Goal: Task Accomplishment & Management: Manage account settings

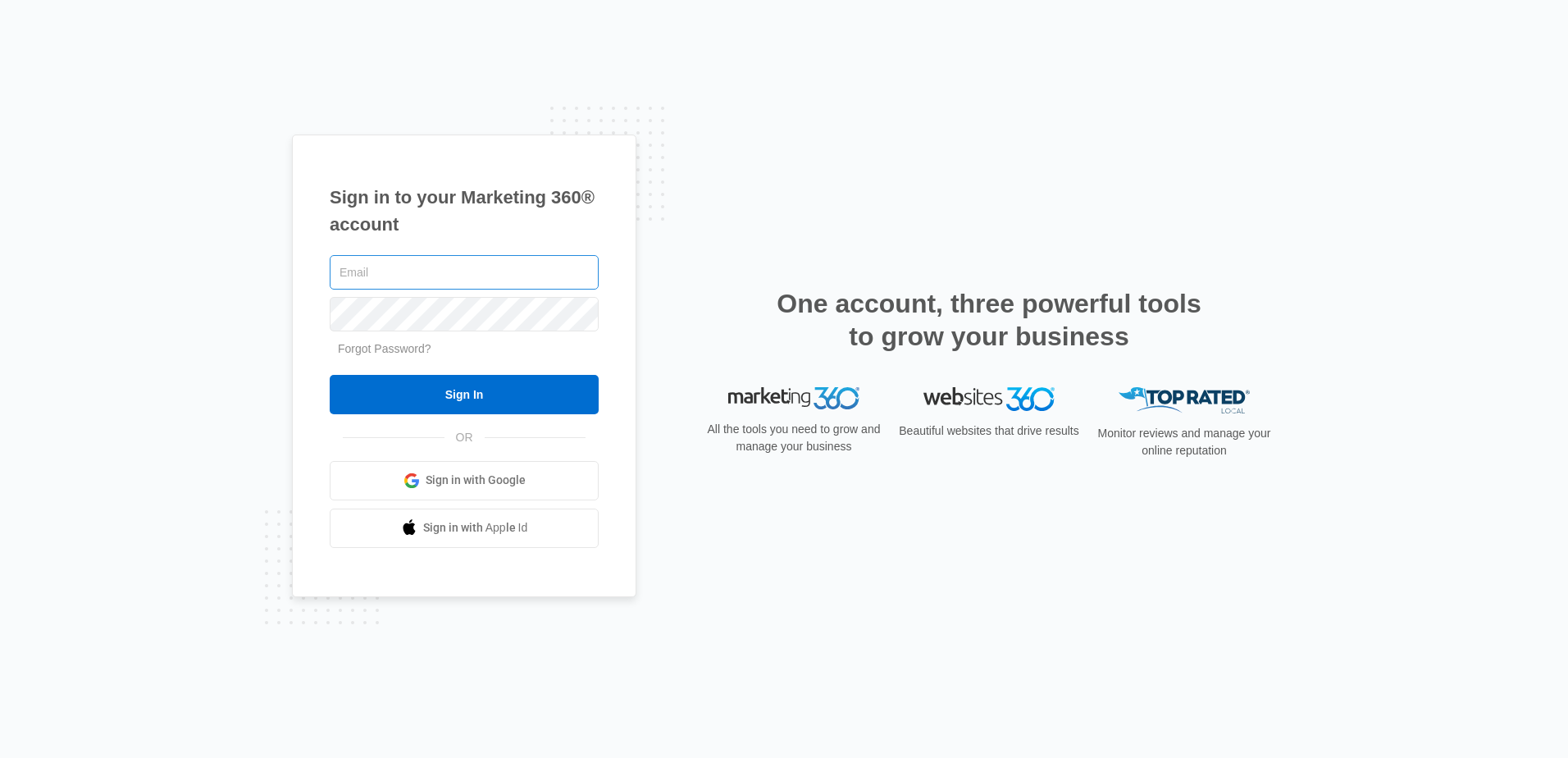
click at [425, 279] on input "text" at bounding box center [464, 272] width 269 height 35
type input "cward@ccaglobal.com"
click at [330, 375] on input "Sign In" at bounding box center [464, 394] width 269 height 39
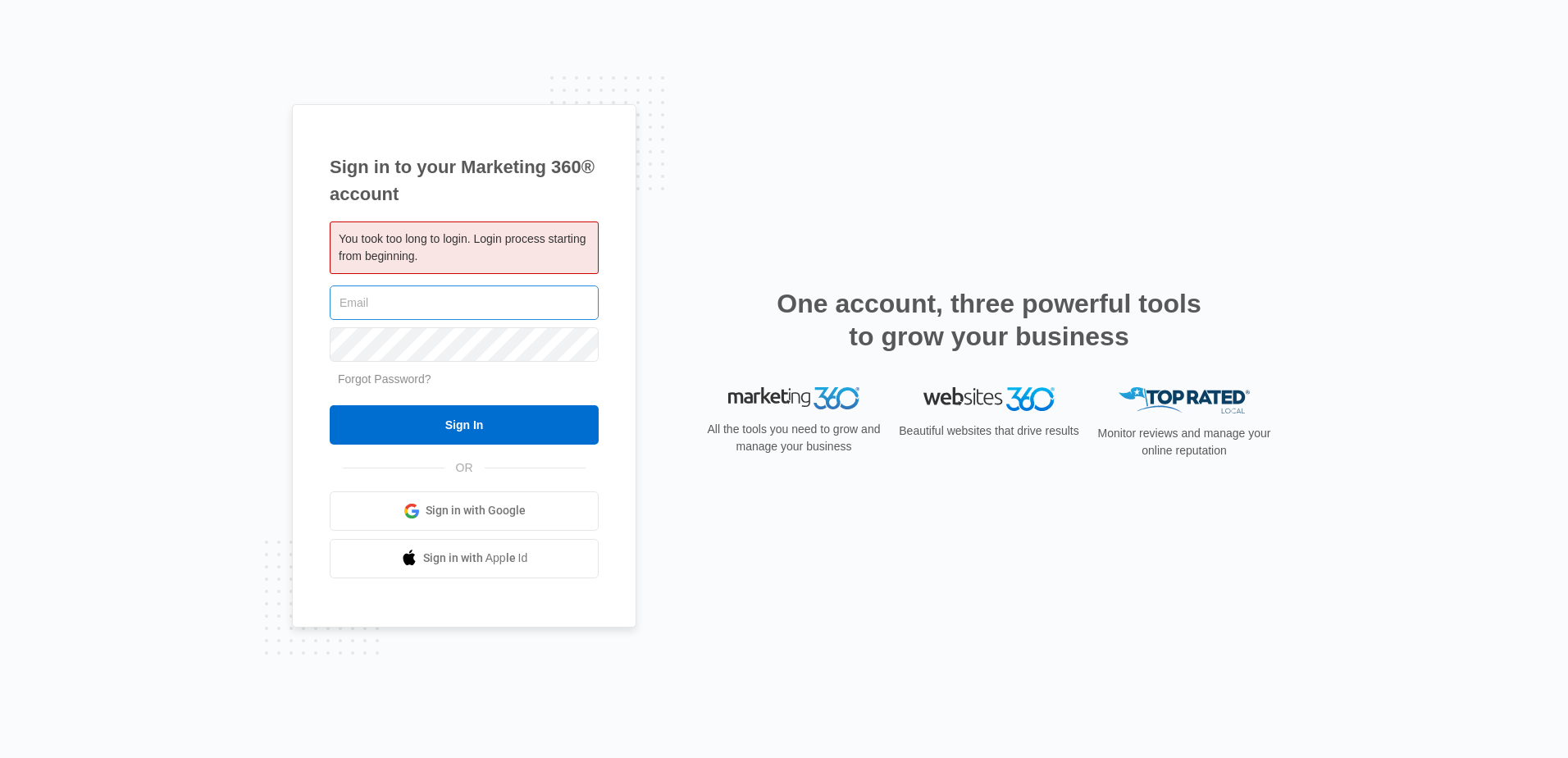
click at [435, 294] on input "text" at bounding box center [464, 303] width 269 height 35
type input "cward"
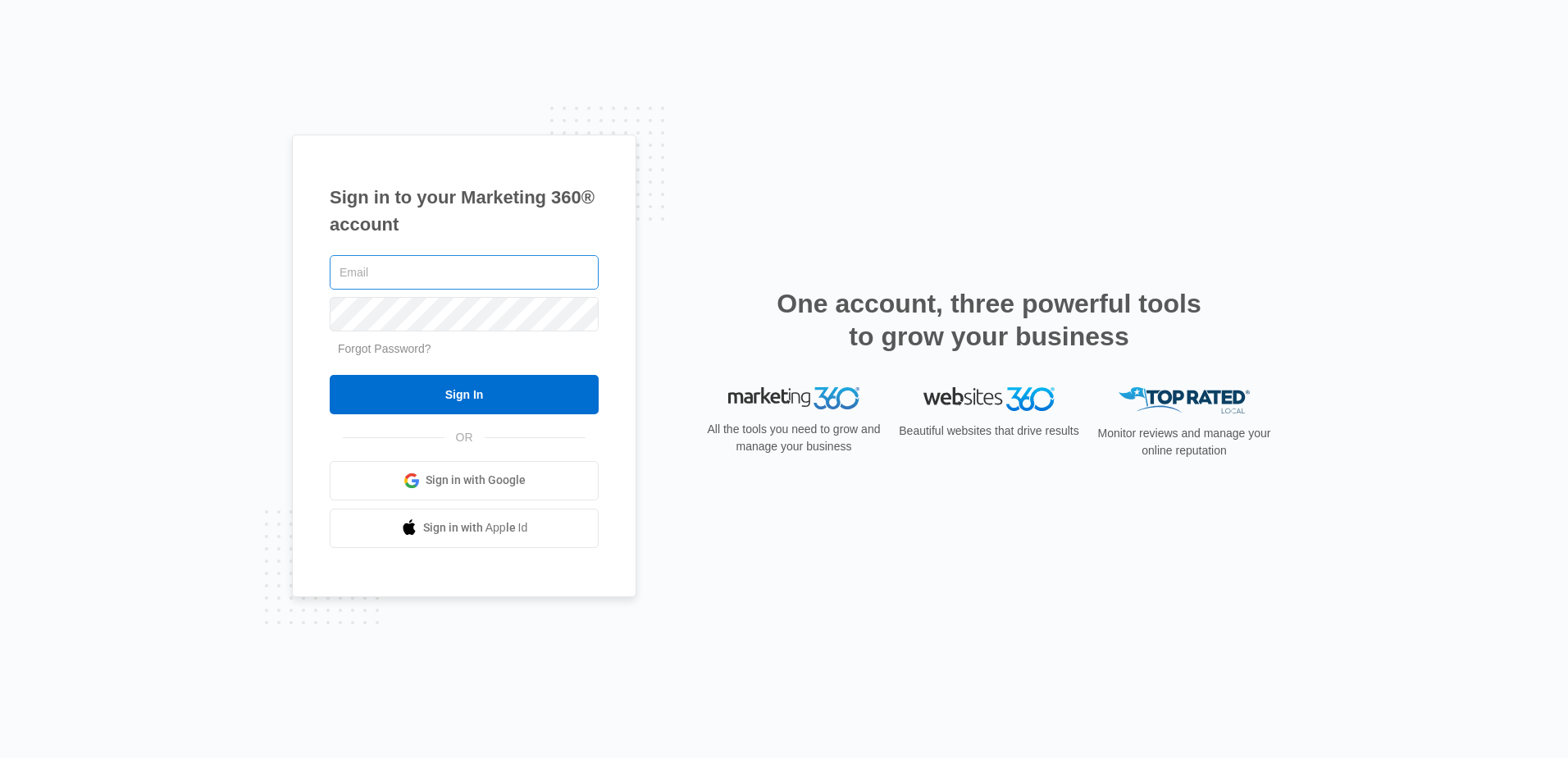
click at [496, 282] on input "text" at bounding box center [464, 272] width 269 height 35
type input "[EMAIL_ADDRESS][DOMAIN_NAME]"
click at [330, 375] on input "Sign In" at bounding box center [464, 394] width 269 height 39
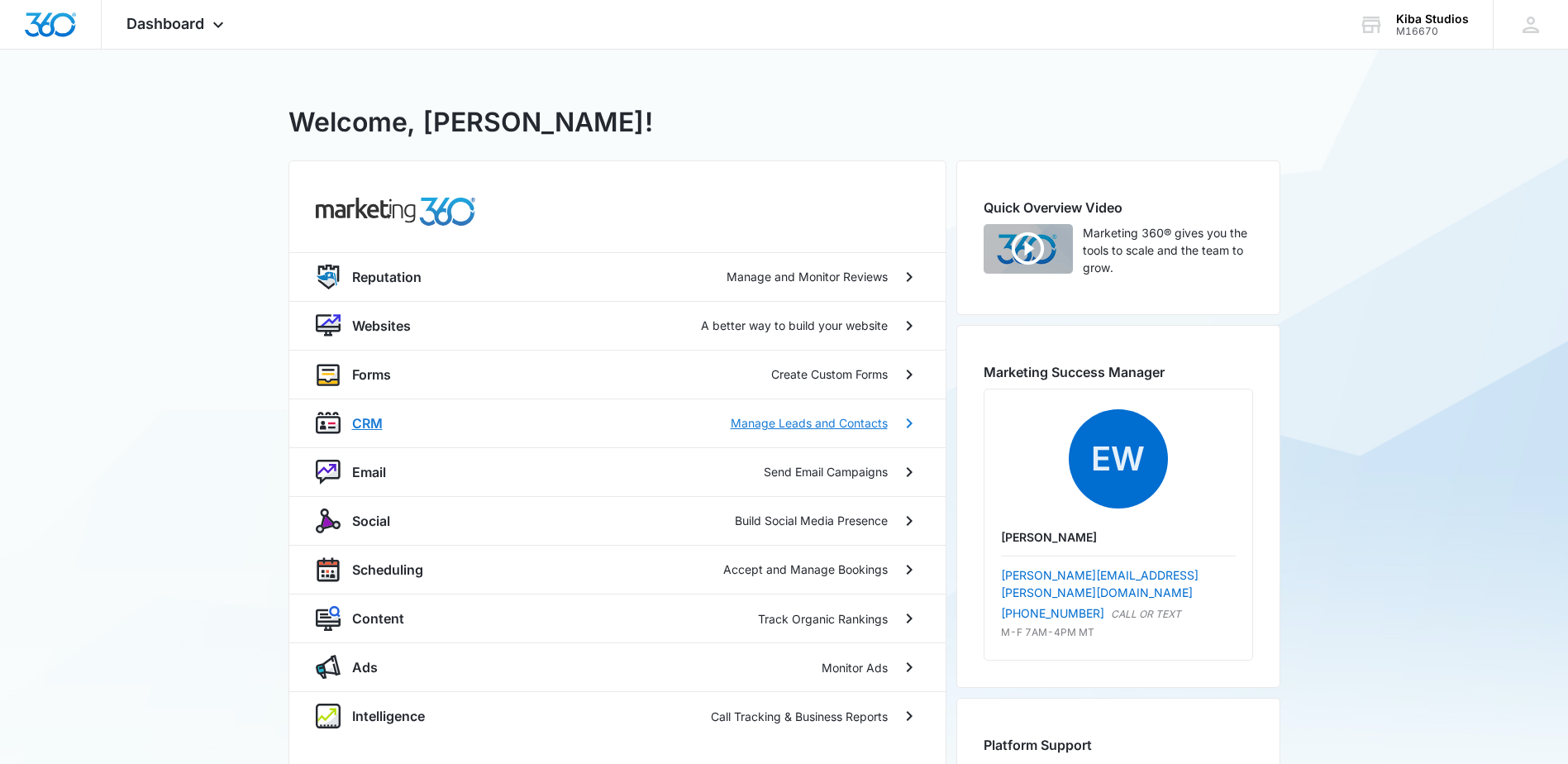
click at [371, 417] on p "CRM" at bounding box center [367, 424] width 30 height 20
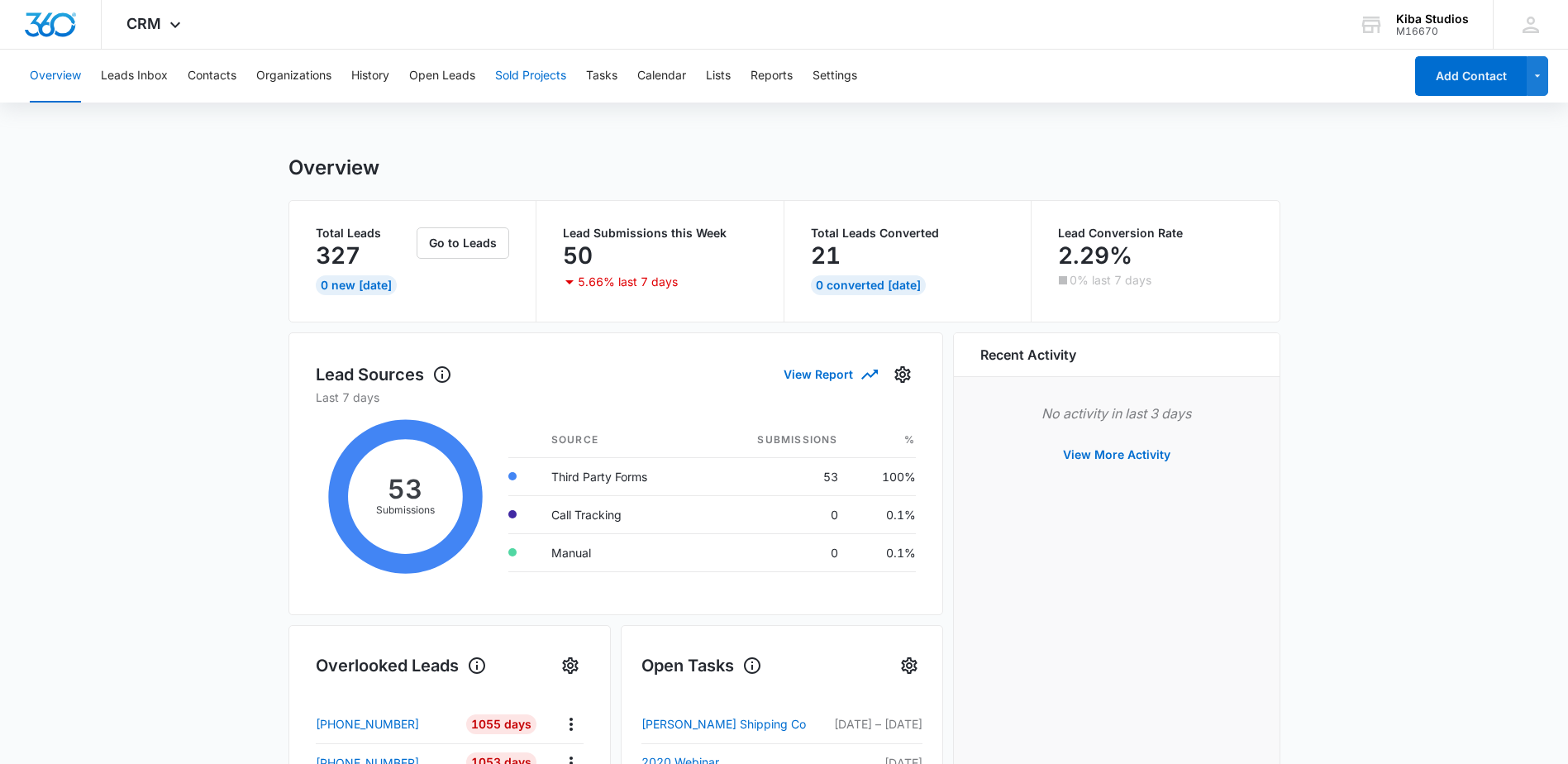
click at [529, 77] on button "Sold Projects" at bounding box center [530, 76] width 71 height 53
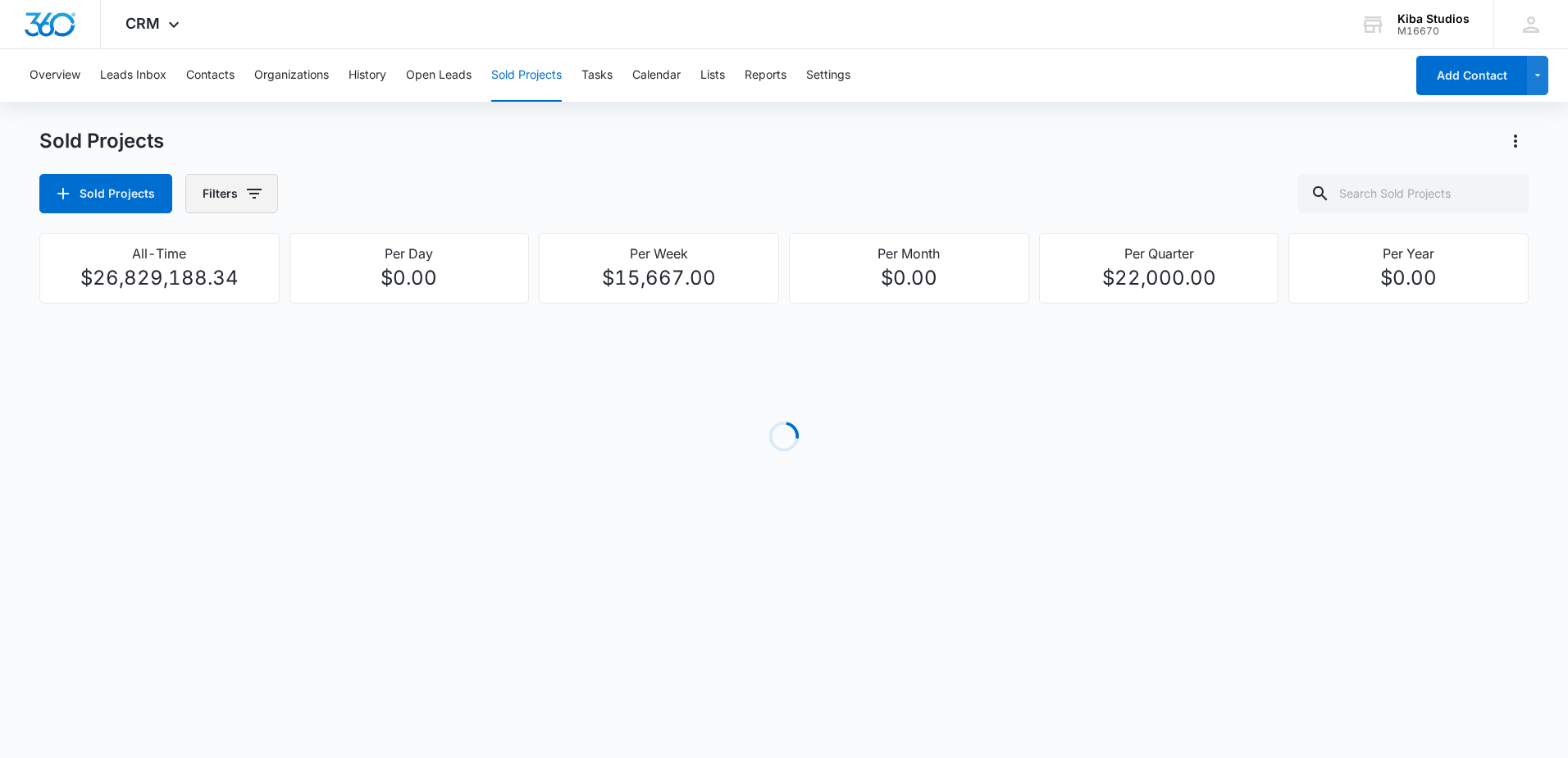
click at [245, 188] on icon "button" at bounding box center [254, 194] width 20 height 20
click at [373, 301] on icon "Show Assigned To filters" at bounding box center [379, 296] width 20 height 20
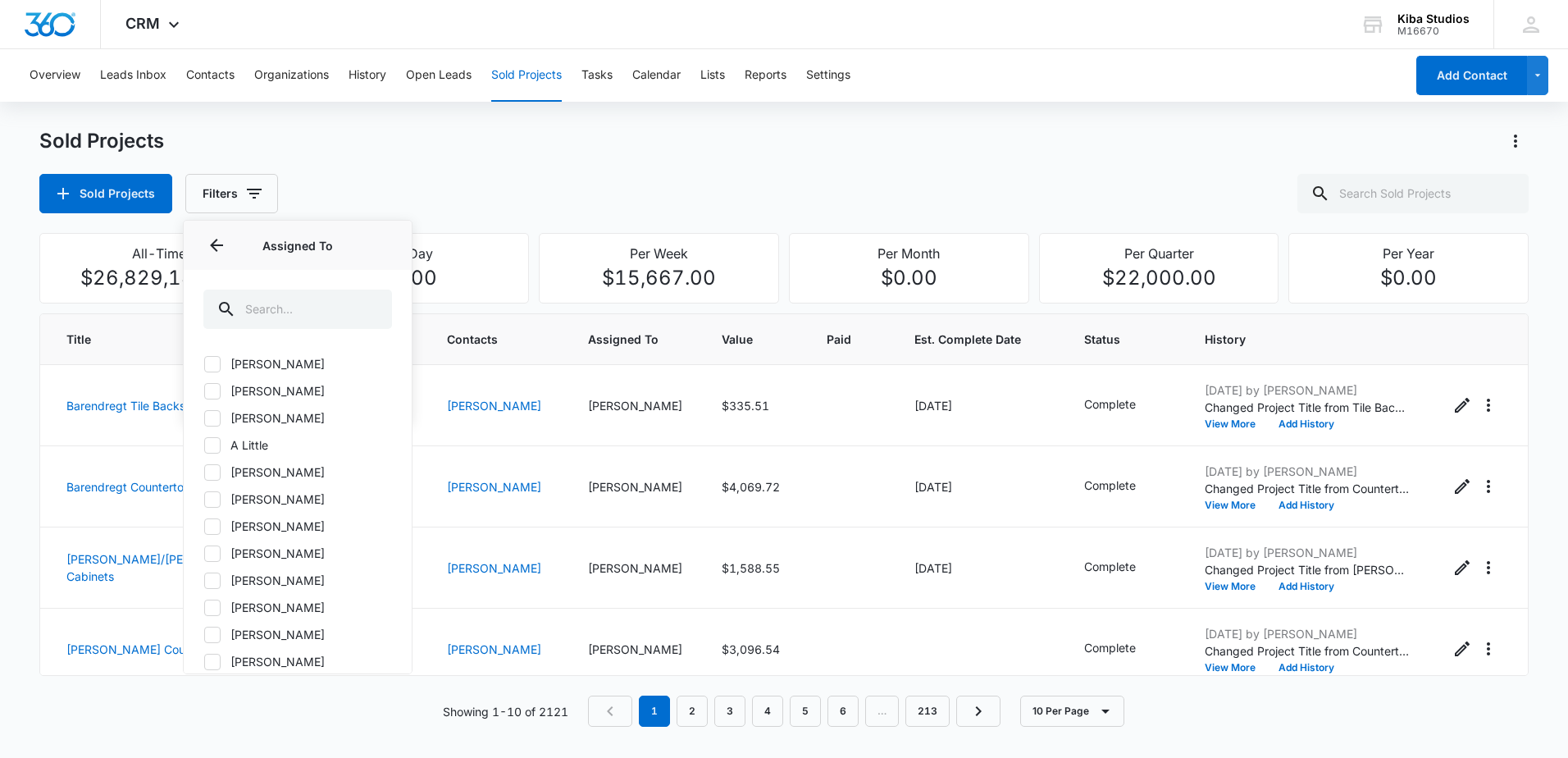
click at [211, 529] on icon at bounding box center [212, 527] width 15 height 15
click at [204, 527] on input "Amanda Bligen" at bounding box center [203, 526] width 1 height 1
checkbox input "true"
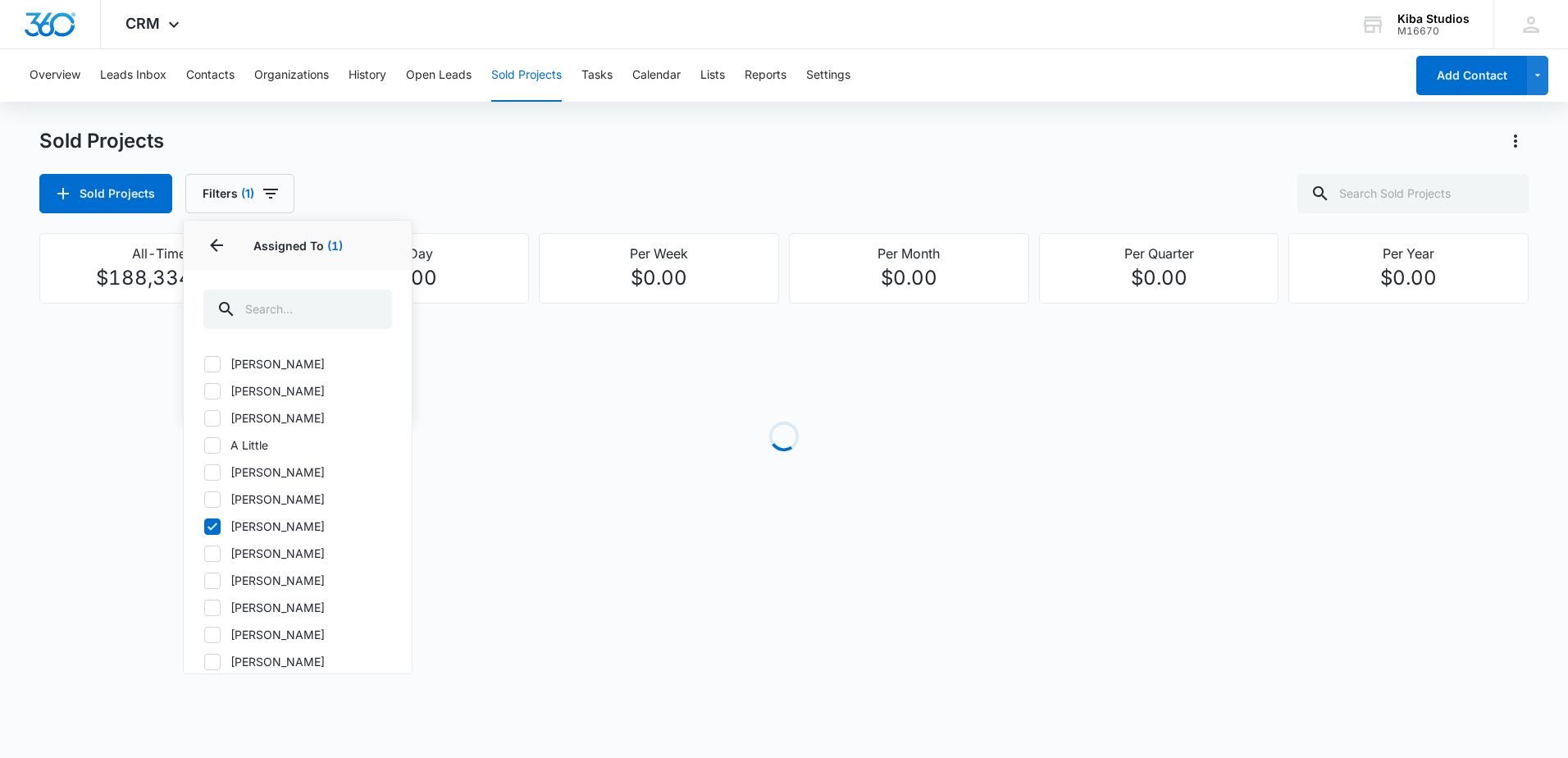
click at [535, 121] on div "Overview Leads Inbox Contacts Organizations History Open Leads Sold Projects Ta…" at bounding box center [784, 314] width 1568 height 529
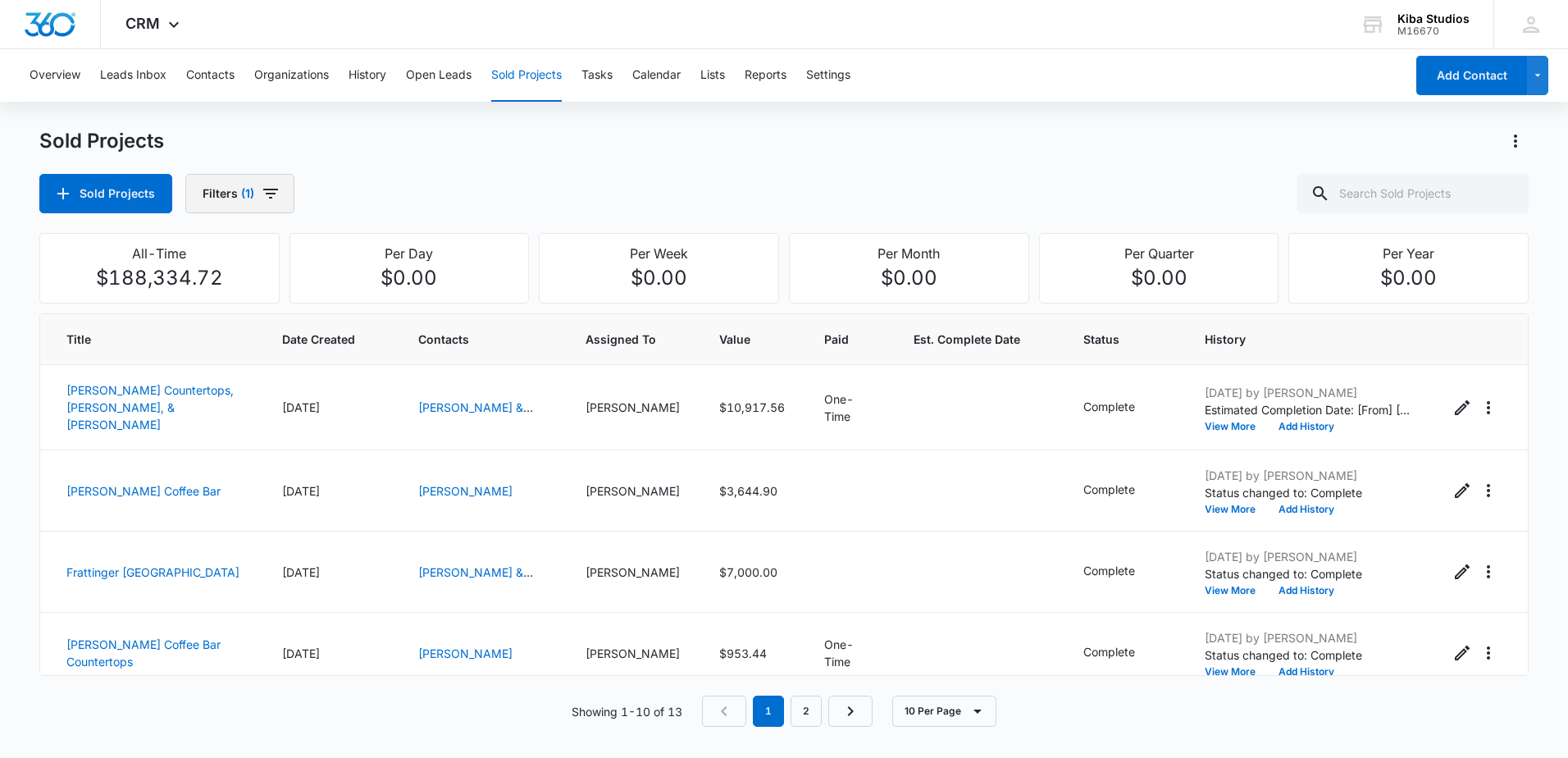
click at [279, 190] on button "Filters (1)" at bounding box center [240, 193] width 109 height 39
click at [373, 337] on icon "Show Project Status filters" at bounding box center [379, 339] width 20 height 20
click at [217, 388] on icon at bounding box center [212, 390] width 10 height 7
click at [204, 390] on input "In Process" at bounding box center [203, 390] width 1 height 1
checkbox input "true"
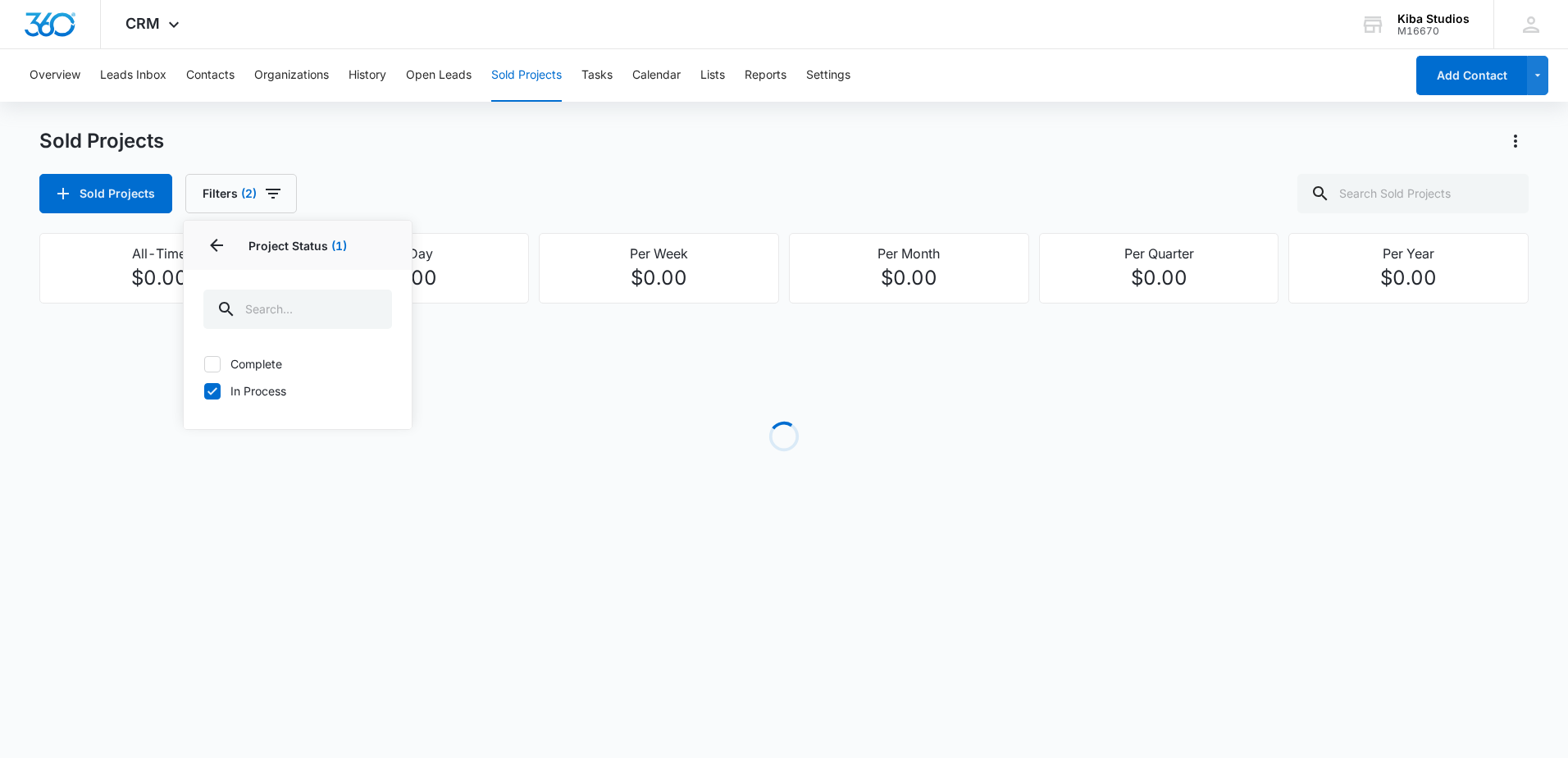
click at [722, 181] on div "Sold Projects Filters (2) Assigned By Assigned To 1 Project Status 1 Project St…" at bounding box center [784, 193] width 1489 height 39
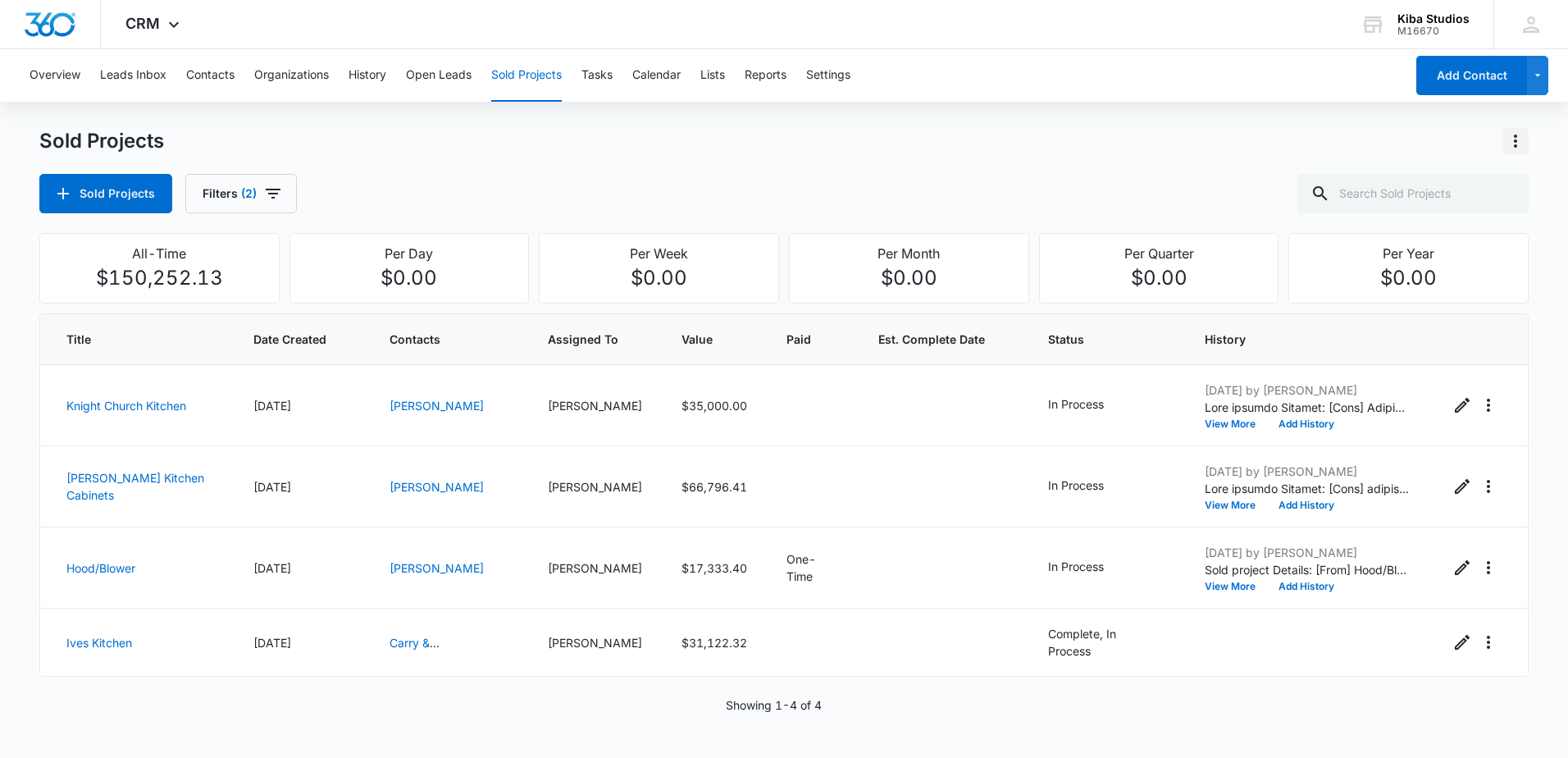
click at [1518, 138] on icon "Actions" at bounding box center [1516, 142] width 20 height 20
click at [1403, 207] on div "Export Sold Projects" at bounding box center [1420, 211] width 139 height 12
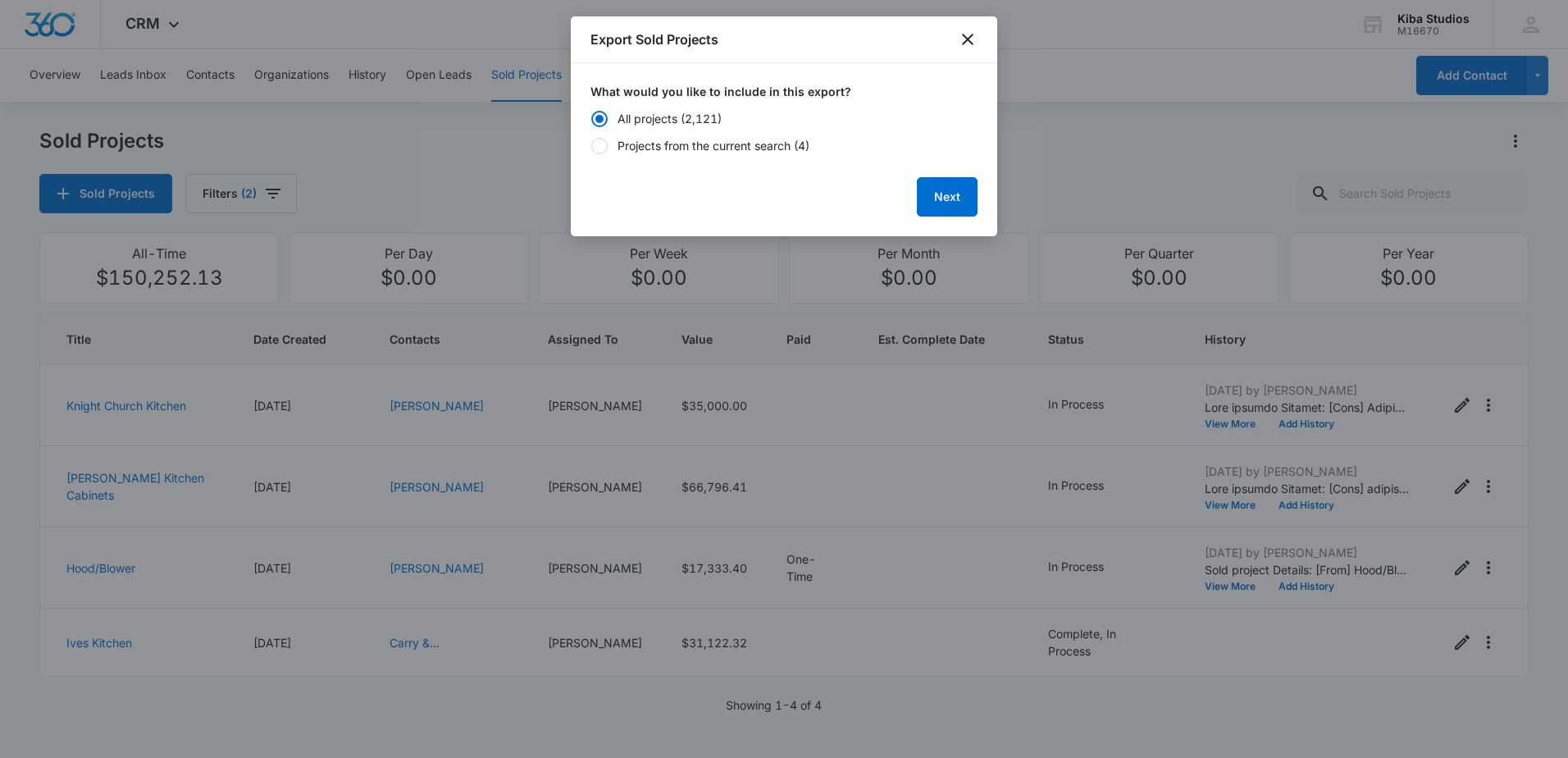
click at [615, 139] on label "Projects from the current search (4)" at bounding box center [784, 145] width 387 height 17
click at [592, 145] on input "Projects from the current search (4)" at bounding box center [591, 145] width 1 height 1
radio input "false"
radio input "true"
click at [942, 195] on button "Next" at bounding box center [947, 197] width 60 height 39
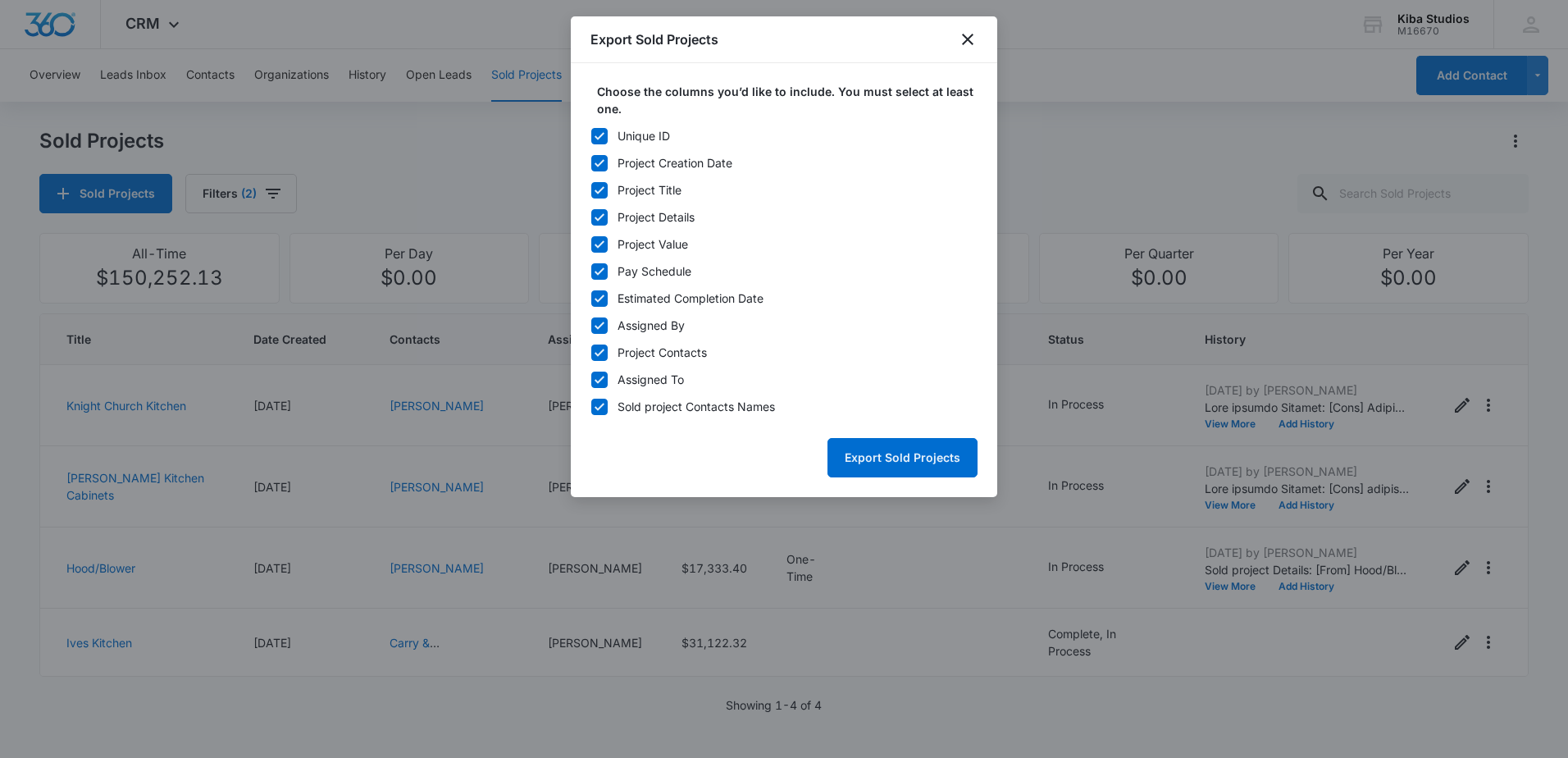
click at [598, 138] on icon at bounding box center [599, 135] width 10 height 7
click at [592, 136] on input "Unique ID" at bounding box center [591, 135] width 1 height 1
checkbox input "false"
click at [599, 271] on icon at bounding box center [600, 272] width 15 height 15
click at [592, 271] on input "Pay Schedule" at bounding box center [591, 271] width 1 height 1
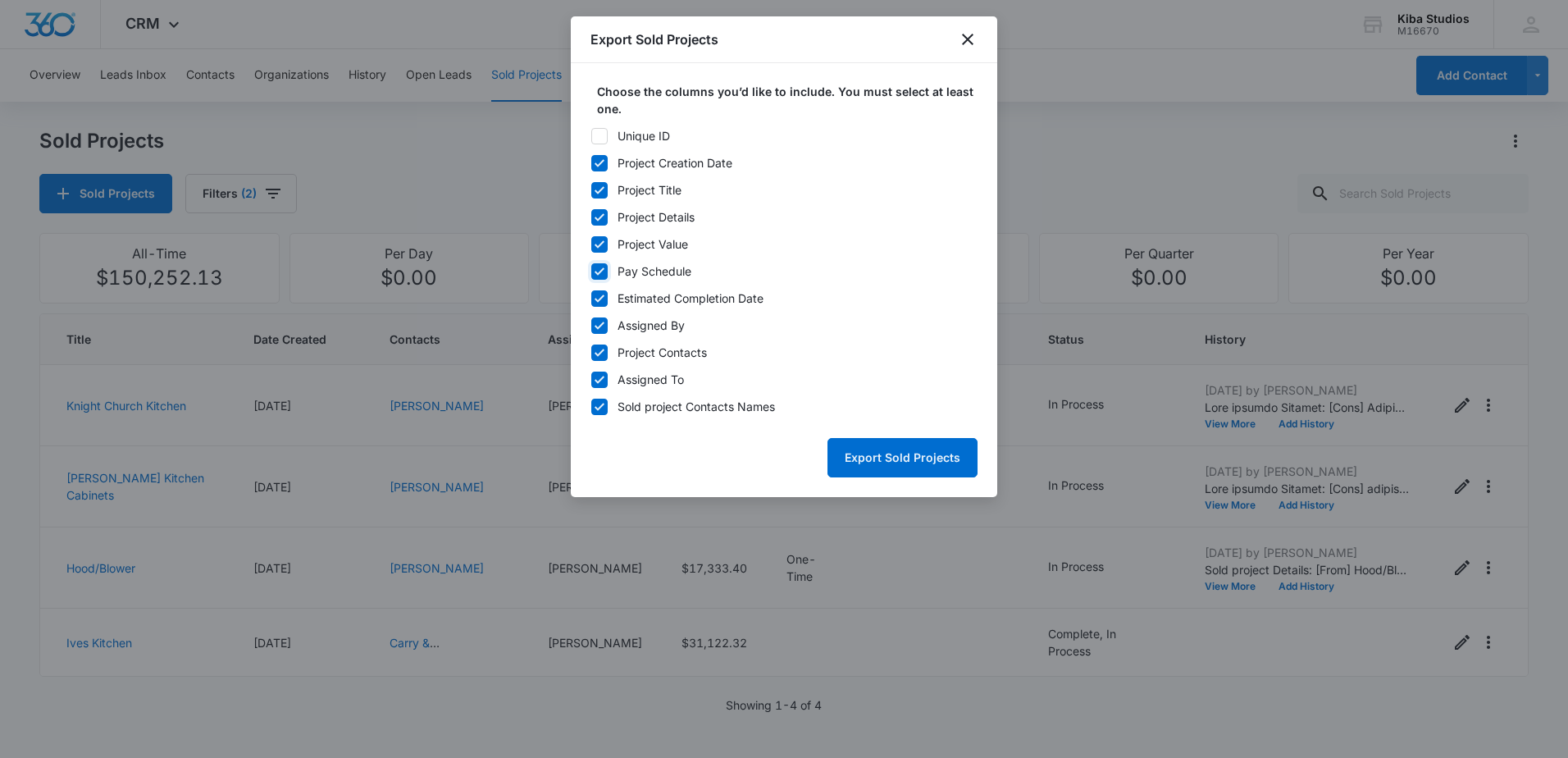
checkbox input "false"
click at [599, 299] on icon at bounding box center [599, 298] width 10 height 7
click at [592, 299] on input "Estimated Completion Date" at bounding box center [591, 298] width 1 height 1
checkbox input "false"
click at [599, 326] on icon at bounding box center [600, 326] width 15 height 15
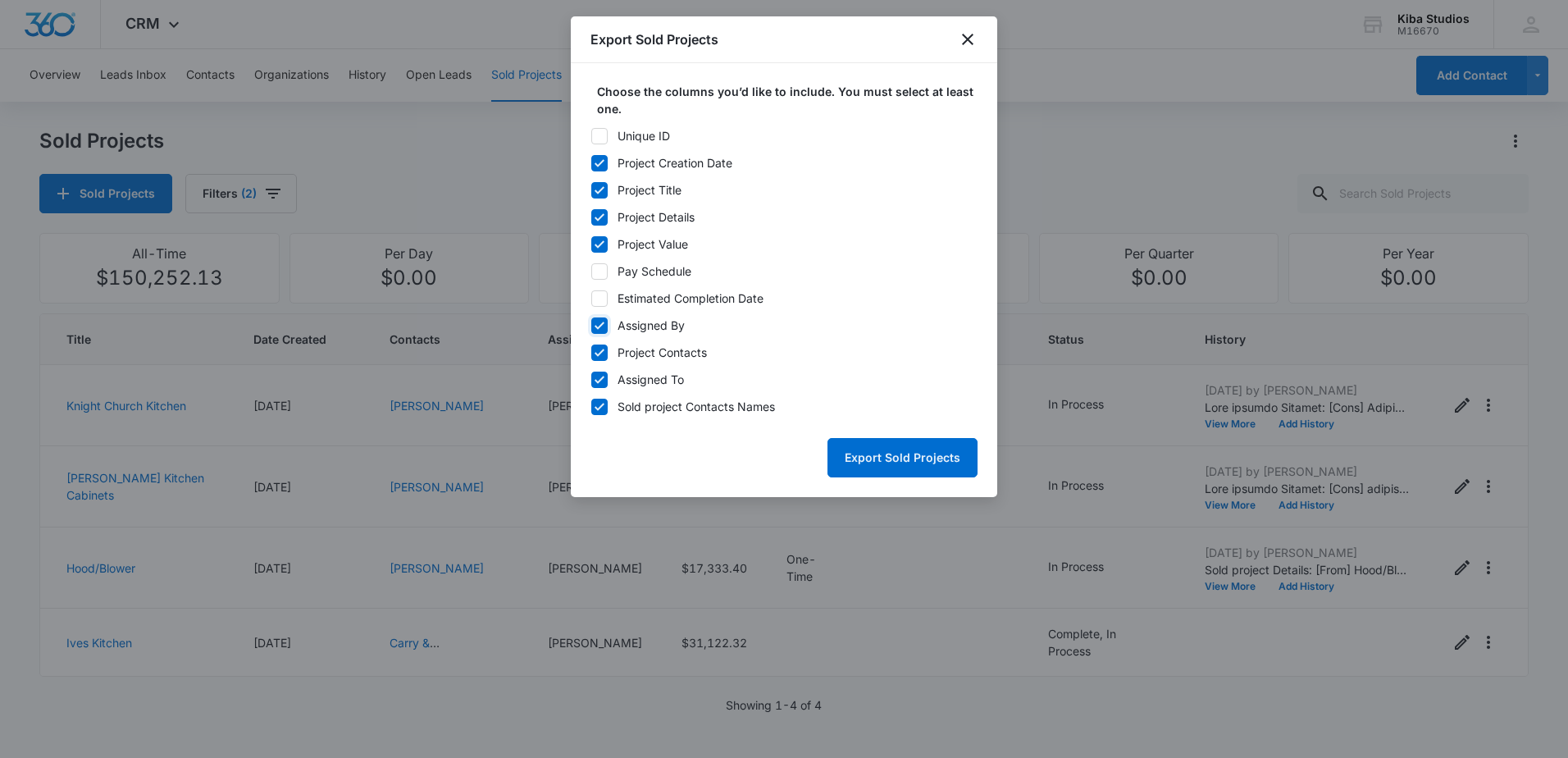
click at [592, 326] on input "Assigned By" at bounding box center [591, 325] width 1 height 1
checkbox input "false"
click at [602, 349] on icon at bounding box center [600, 353] width 15 height 15
click at [592, 352] on input "Project Contacts" at bounding box center [591, 352] width 1 height 1
checkbox input "false"
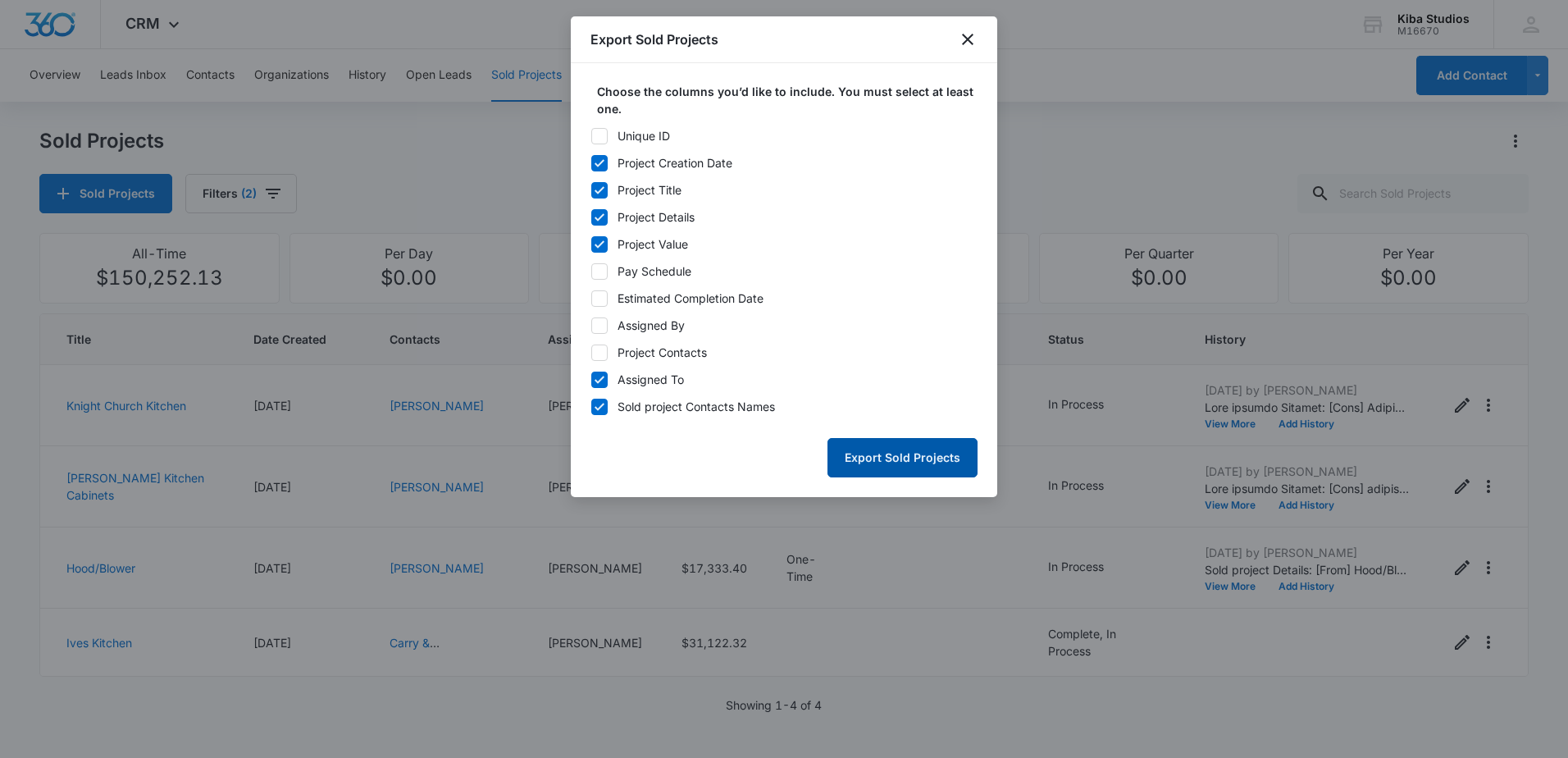
click at [884, 456] on button "Export Sold Projects" at bounding box center [902, 457] width 150 height 39
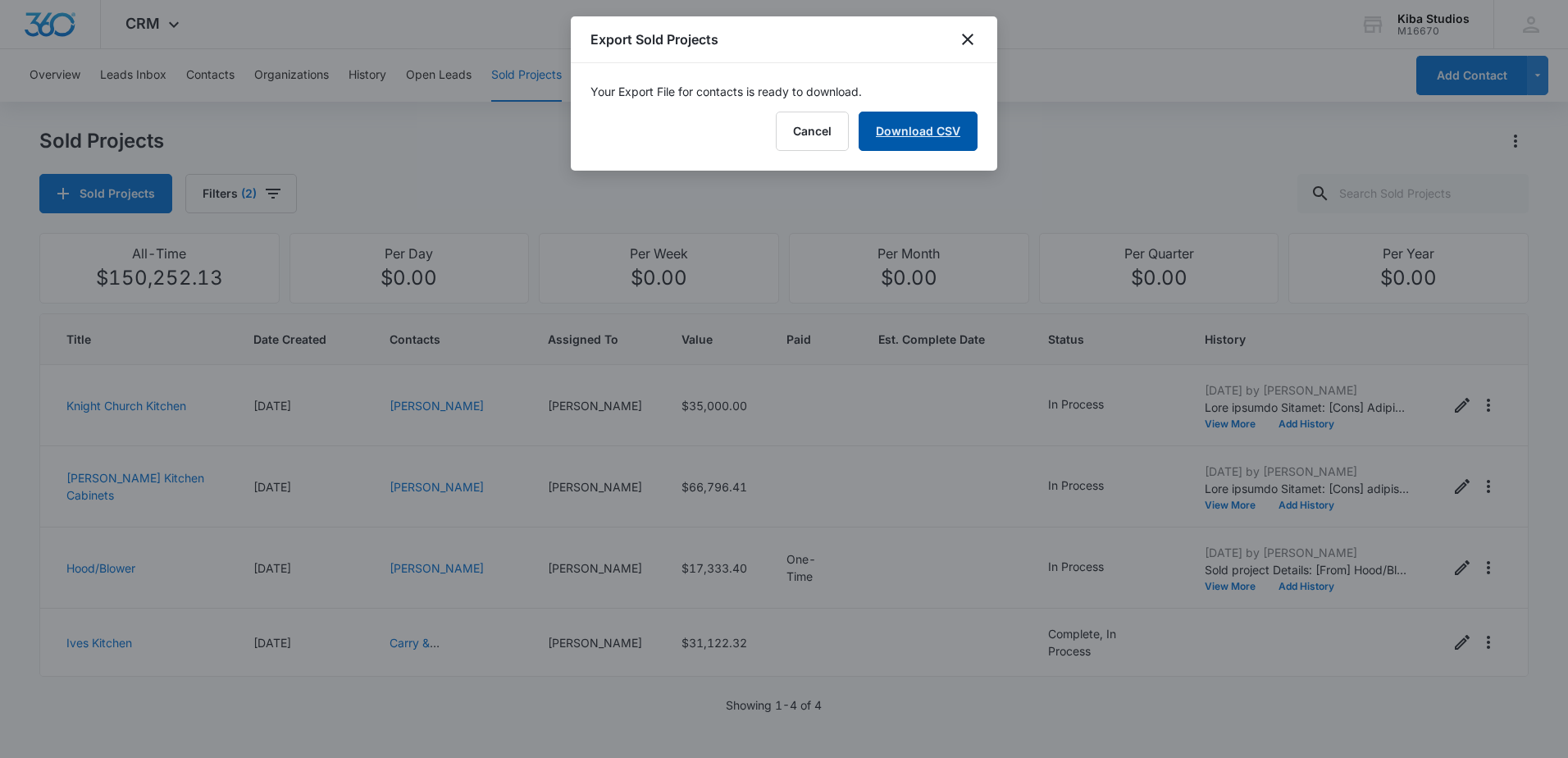
click at [912, 138] on link "Download CSV" at bounding box center [918, 131] width 119 height 39
click at [972, 44] on icon "close" at bounding box center [967, 39] width 12 height 12
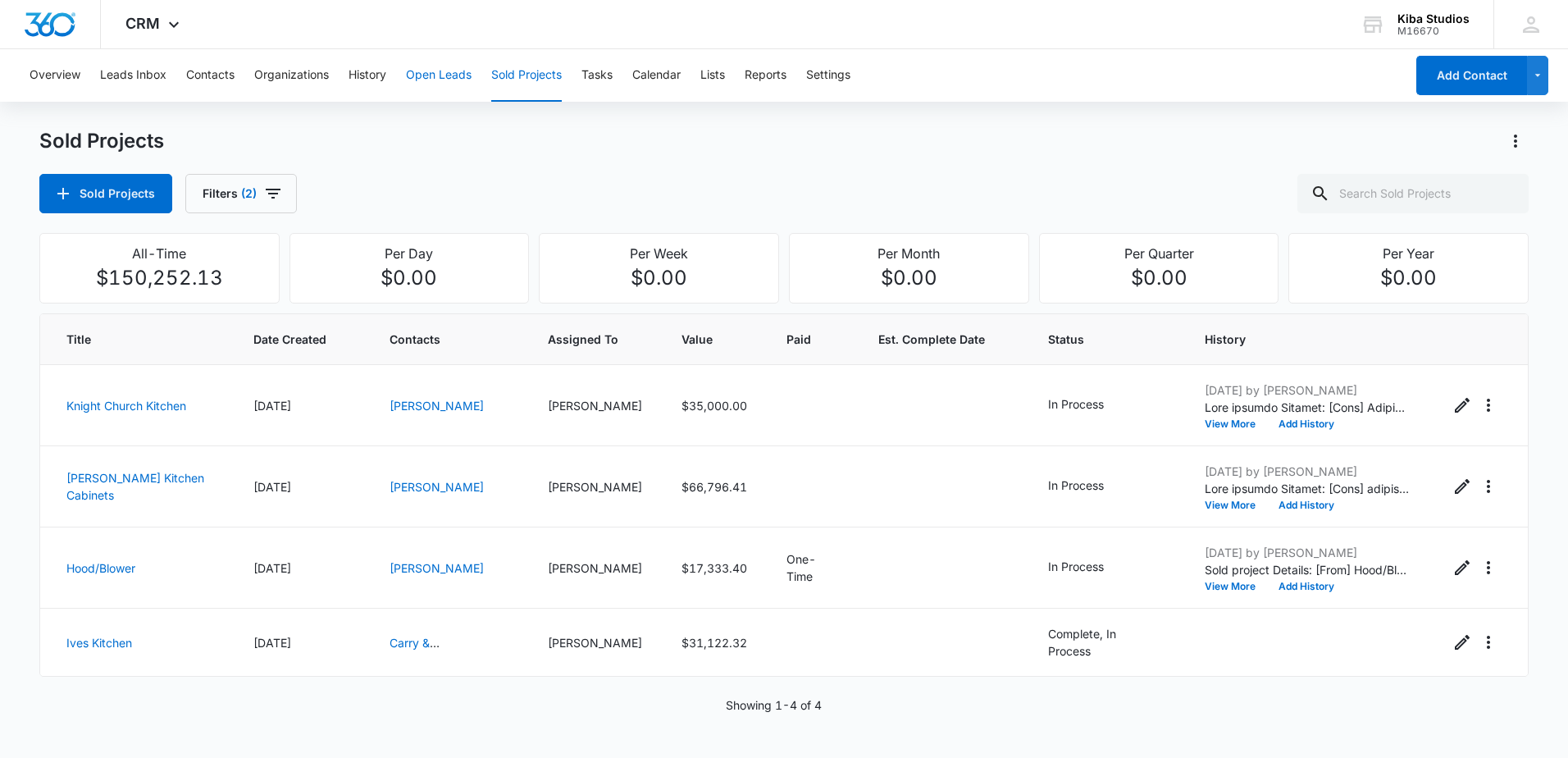
click at [428, 80] on button "Open Leads" at bounding box center [439, 75] width 66 height 52
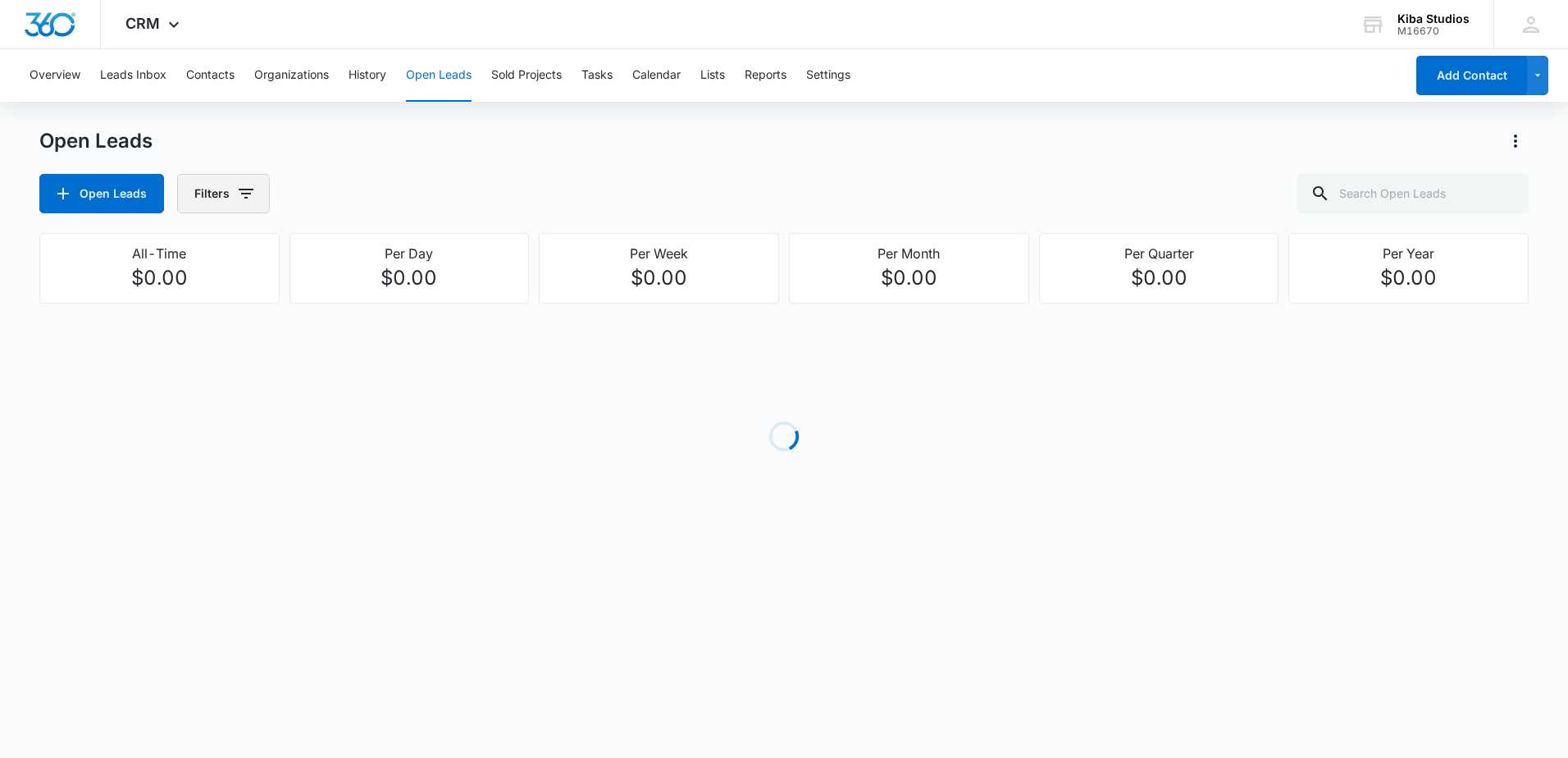
click at [246, 200] on icon "button" at bounding box center [246, 194] width 20 height 20
click at [373, 297] on icon "Show Assigned To filters" at bounding box center [372, 295] width 4 height 8
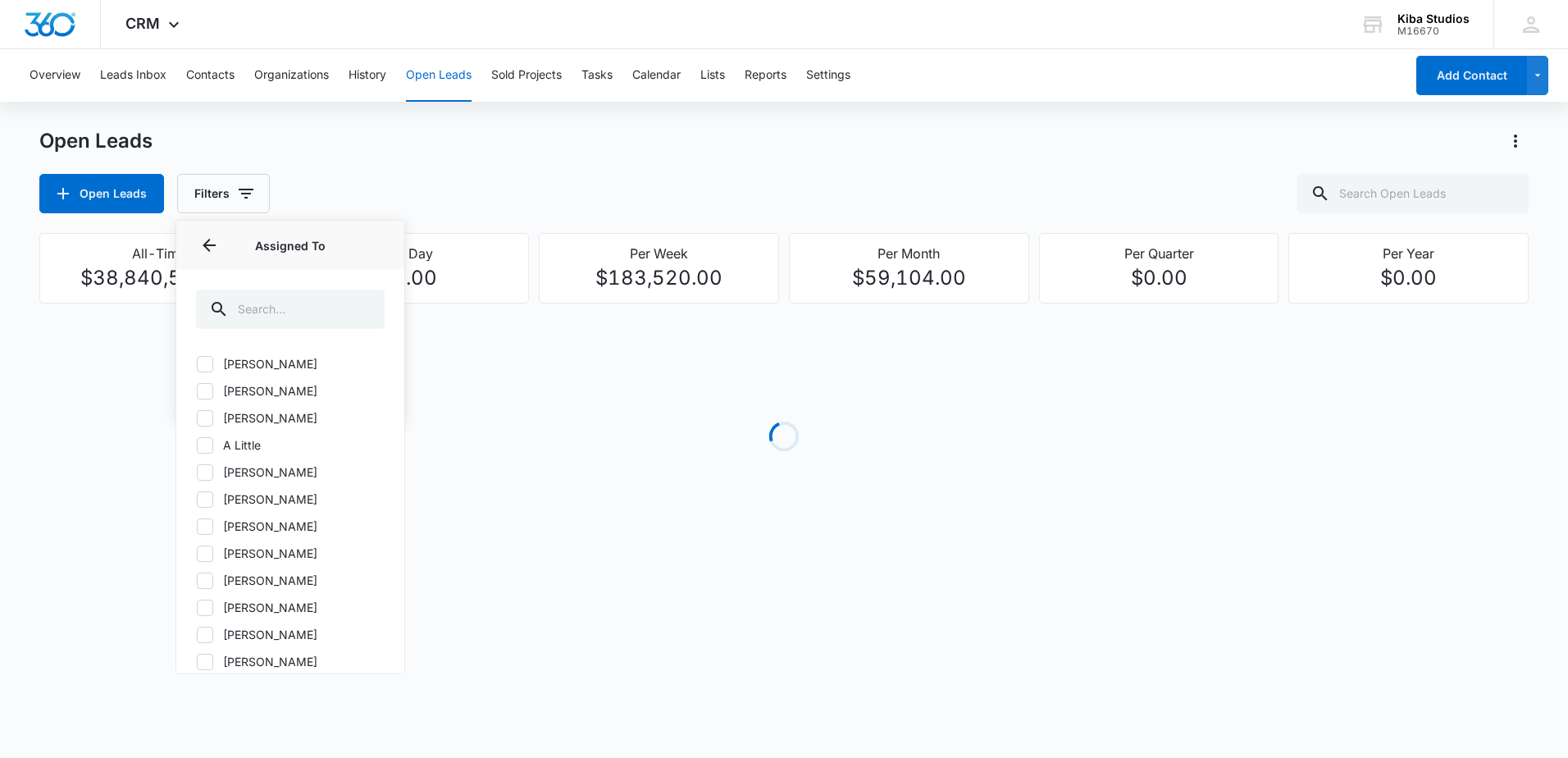
click at [206, 526] on icon at bounding box center [205, 526] width 10 height 7
click at [197, 526] on input "Amanda Bligen" at bounding box center [196, 526] width 1 height 1
checkbox input "true"
click at [257, 208] on button "Filters (1)" at bounding box center [231, 193] width 109 height 39
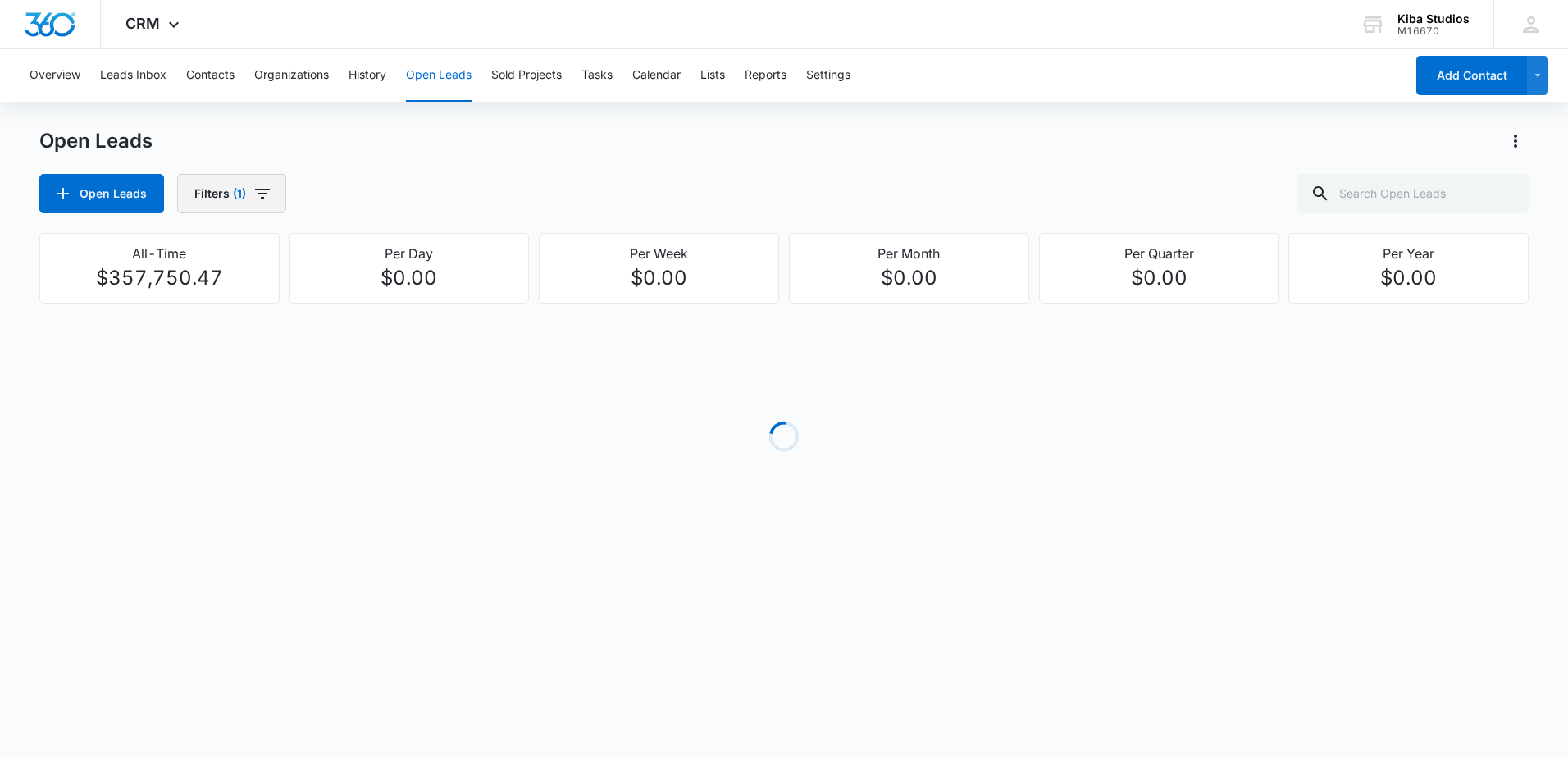
click at [260, 198] on icon "button" at bounding box center [262, 193] width 15 height 10
click at [371, 338] on icon "Show Open Lead Status filters" at bounding box center [372, 338] width 4 height 8
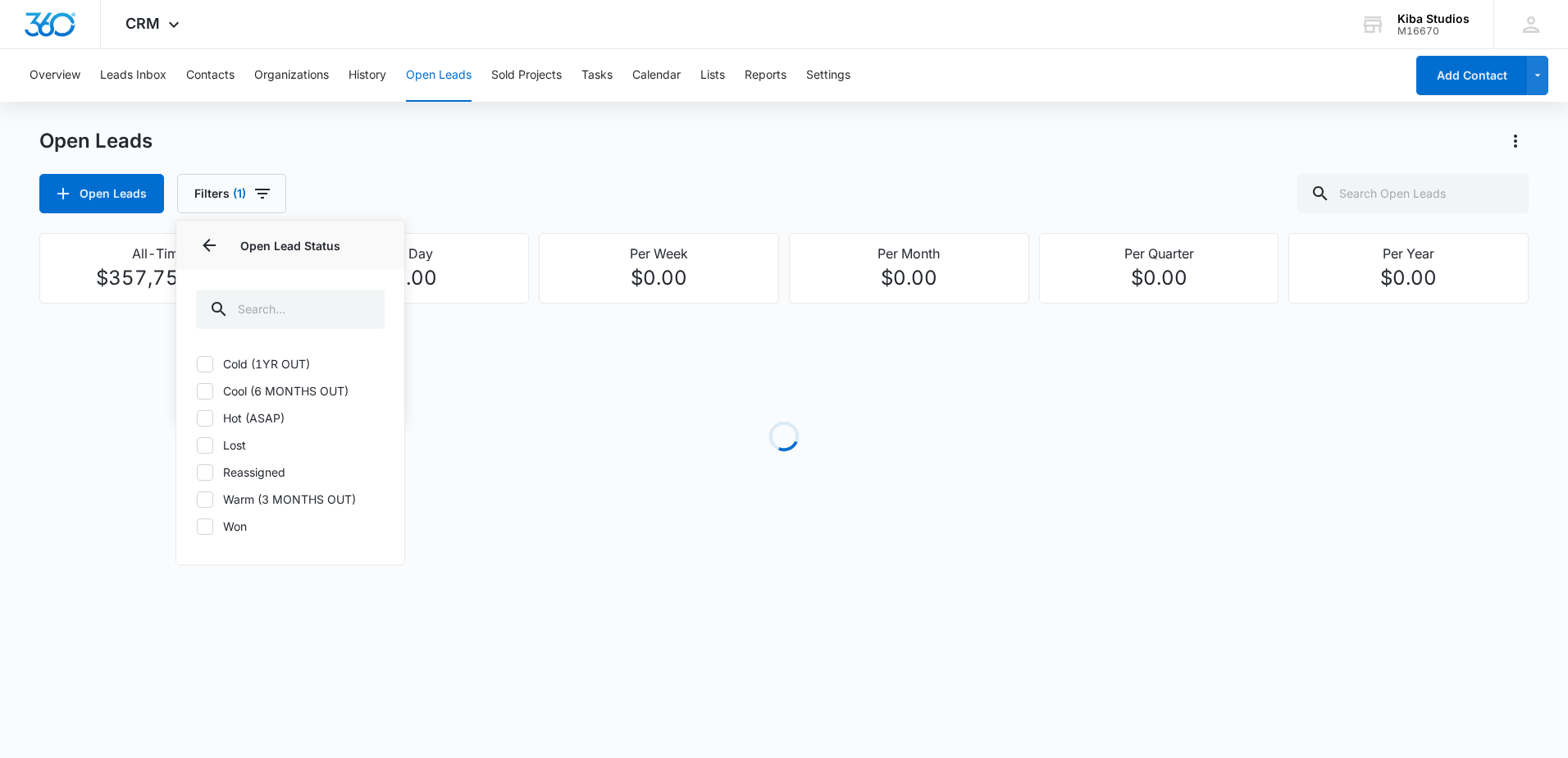
click at [202, 367] on icon at bounding box center [205, 364] width 15 height 15
click at [197, 364] on input "Cold (1YR OUT)" at bounding box center [196, 363] width 1 height 1
checkbox input "true"
click at [203, 392] on icon at bounding box center [205, 390] width 10 height 7
click at [197, 391] on input "Cool (6 MONTHS OUT)" at bounding box center [196, 390] width 1 height 1
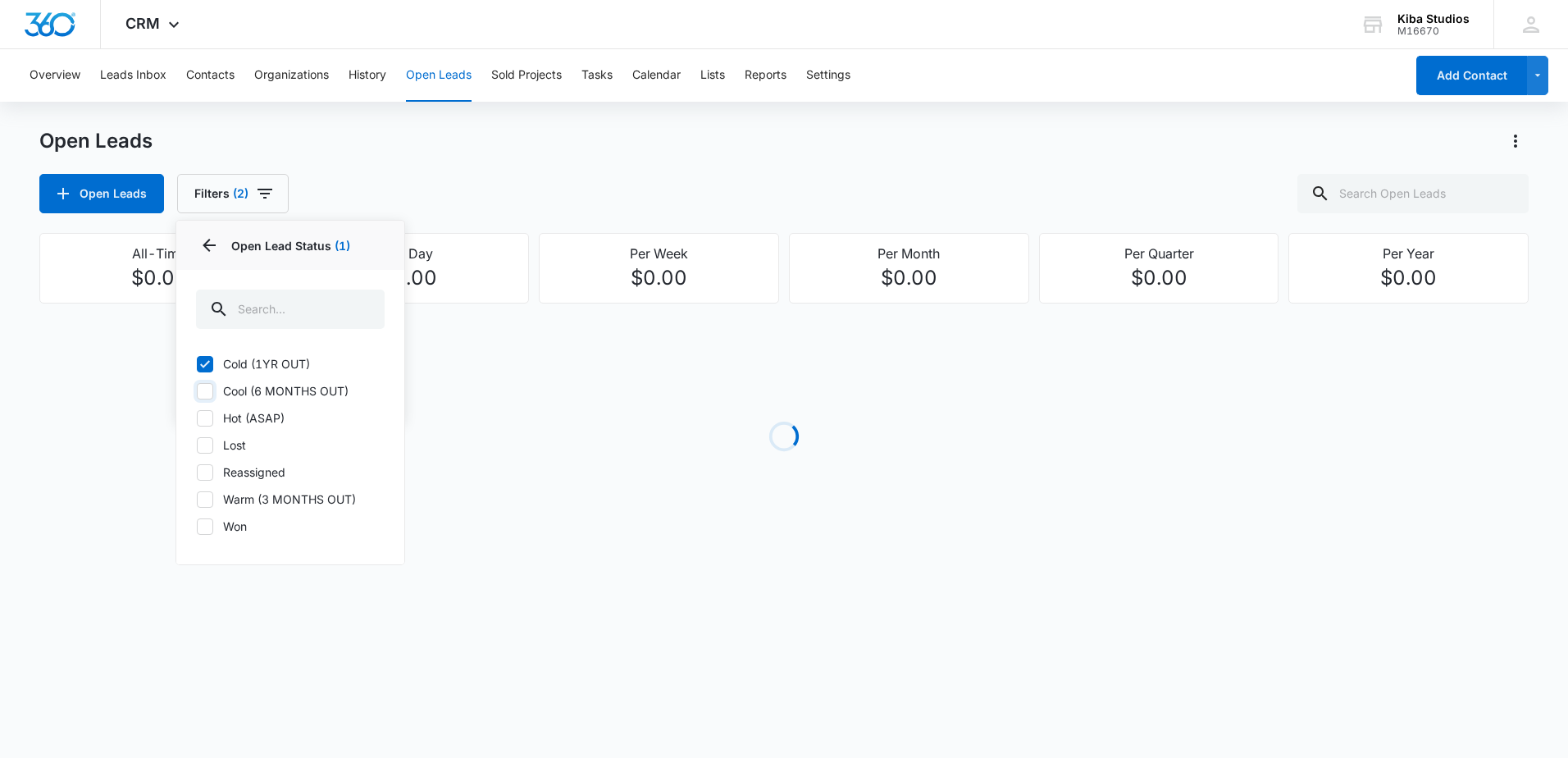
checkbox input "true"
click at [205, 411] on icon at bounding box center [205, 418] width 15 height 15
click at [197, 418] on input "Hot (ASAP)" at bounding box center [196, 418] width 1 height 1
checkbox input "true"
click at [207, 501] on icon at bounding box center [205, 499] width 15 height 15
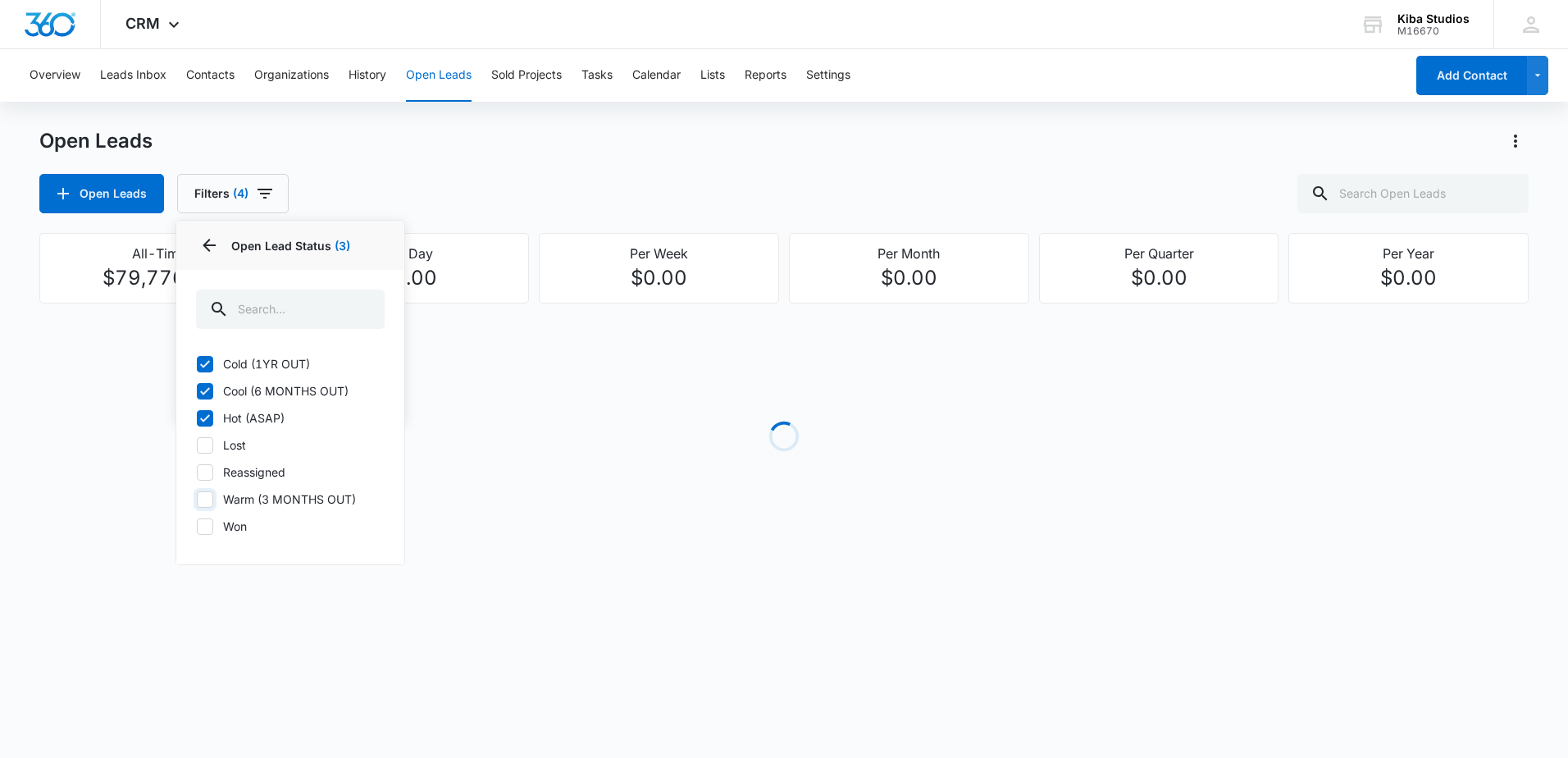
click at [197, 499] on input "Warm (3 MONTHS OUT)" at bounding box center [196, 498] width 1 height 1
checkbox input "true"
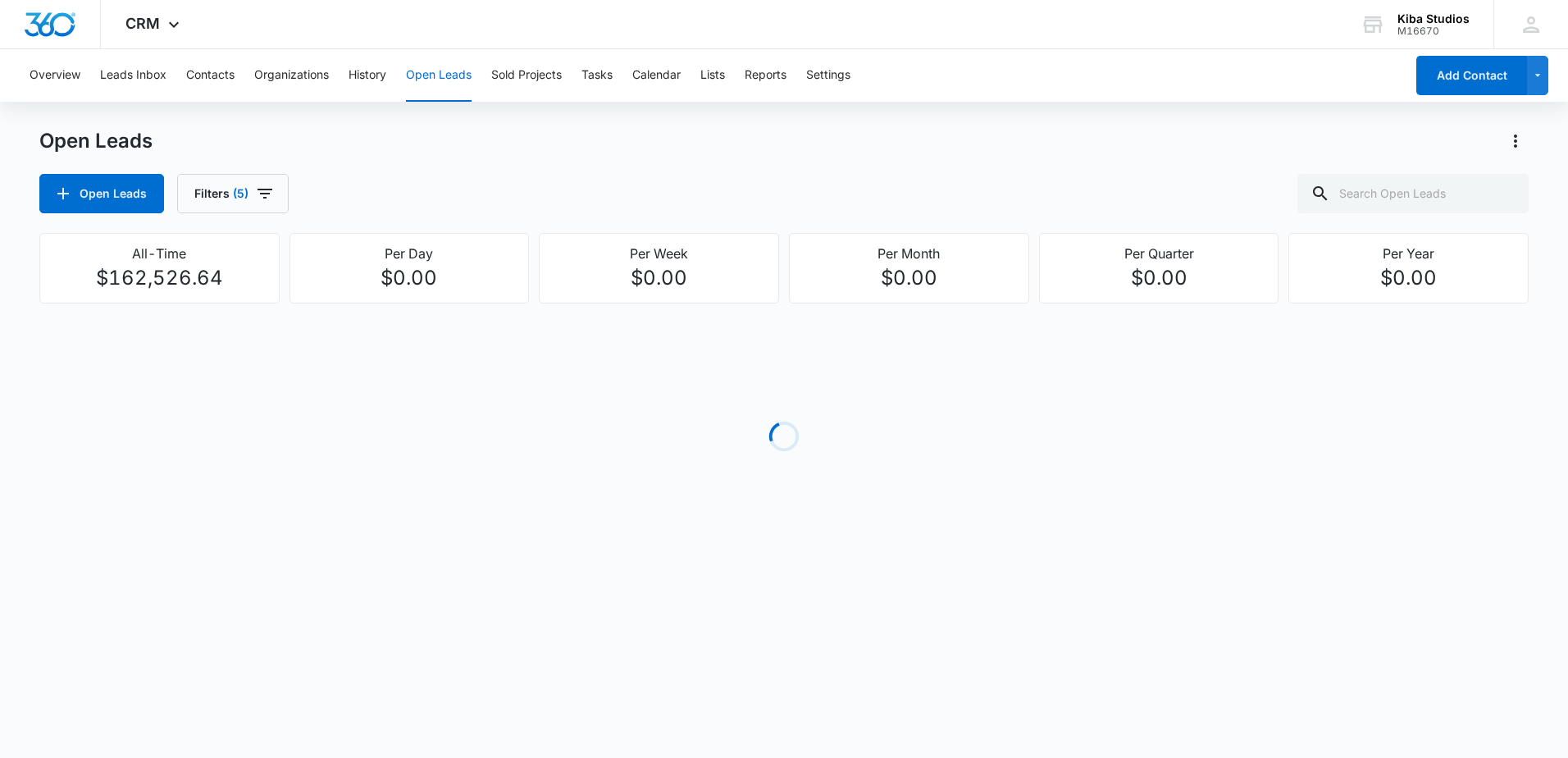
click at [489, 204] on div "Open Leads Filters (5)" at bounding box center [784, 193] width 1489 height 39
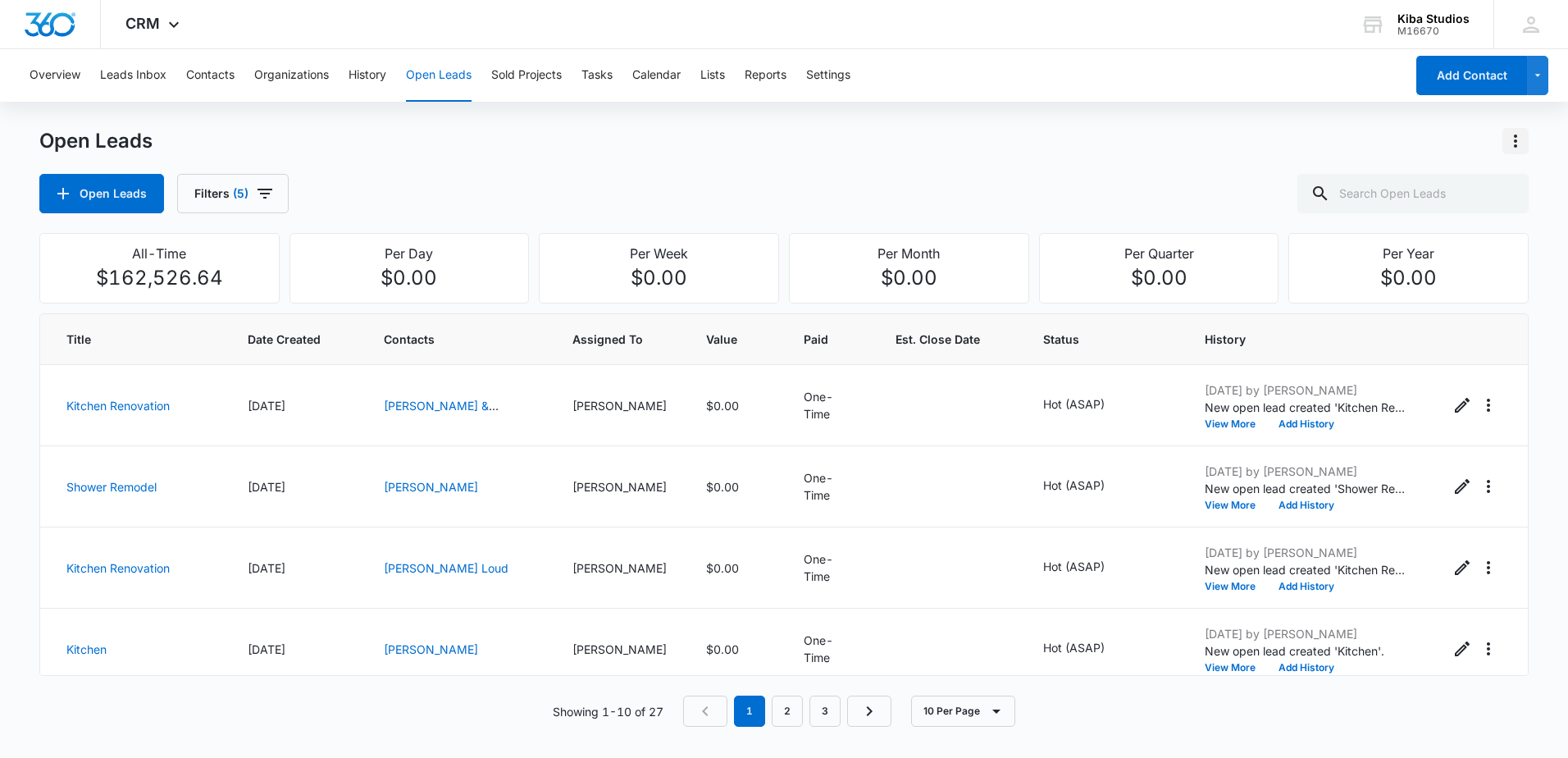
click at [1527, 138] on button "Actions" at bounding box center [1515, 141] width 27 height 27
click at [1359, 216] on div "Export Open Leads" at bounding box center [1422, 211] width 133 height 12
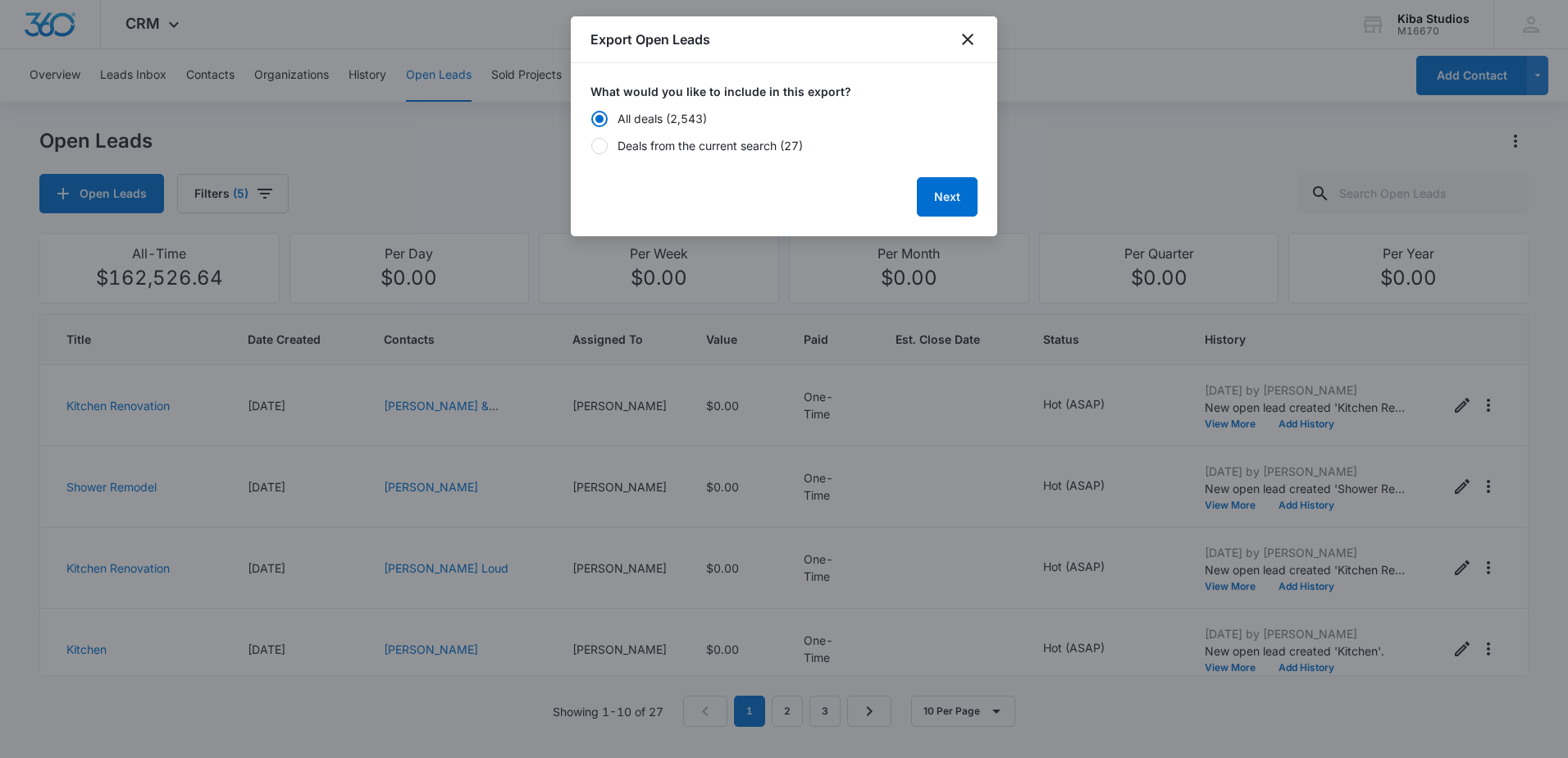
click at [701, 149] on div "Deals from the current search (27)" at bounding box center [709, 145] width 186 height 17
click at [592, 146] on input "Deals from the current search (27)" at bounding box center [591, 145] width 1 height 1
radio input "false"
radio input "true"
click at [962, 196] on button "Next" at bounding box center [947, 197] width 60 height 39
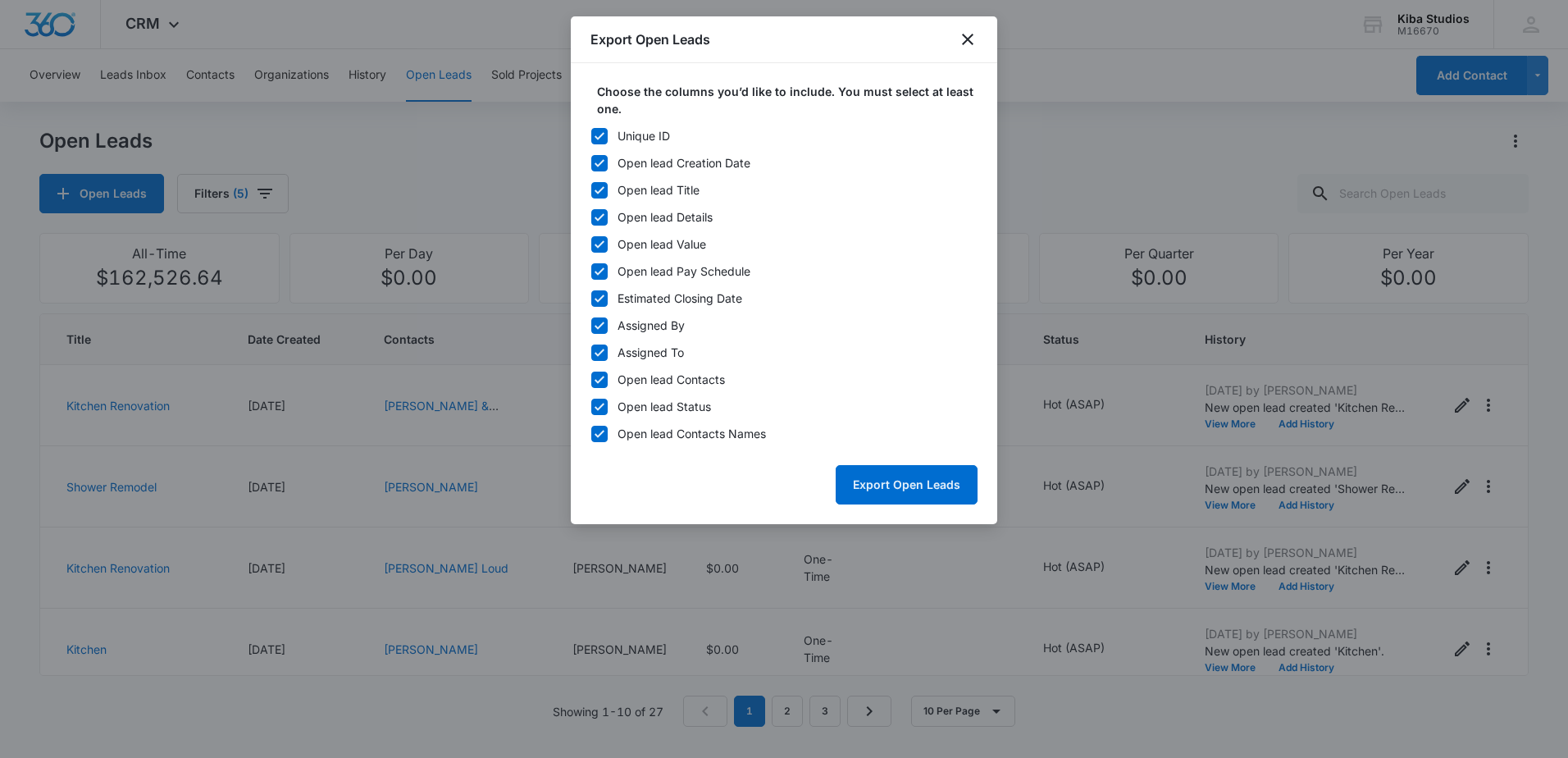
click at [597, 330] on icon at bounding box center [600, 326] width 15 height 15
click at [592, 326] on input "Assigned By" at bounding box center [591, 325] width 1 height 1
checkbox input "false"
click at [600, 299] on icon at bounding box center [599, 298] width 10 height 7
click at [592, 299] on input "Estimated Closing Date" at bounding box center [591, 298] width 1 height 1
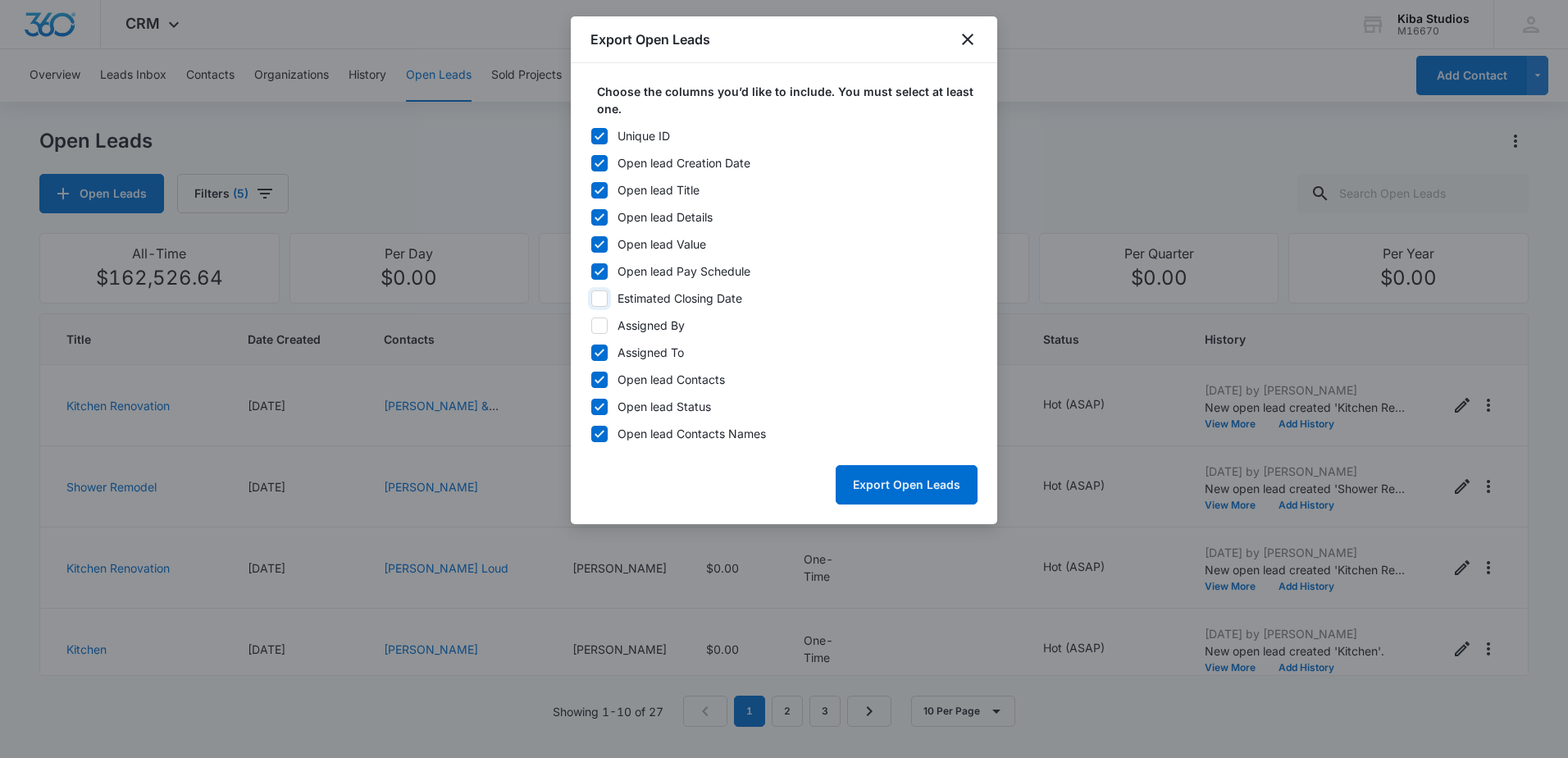
checkbox input "false"
click at [600, 271] on icon at bounding box center [600, 272] width 15 height 15
click at [592, 271] on input "Open lead Pay Schedule" at bounding box center [591, 271] width 1 height 1
checkbox input "false"
click at [602, 140] on icon at bounding box center [600, 136] width 15 height 15
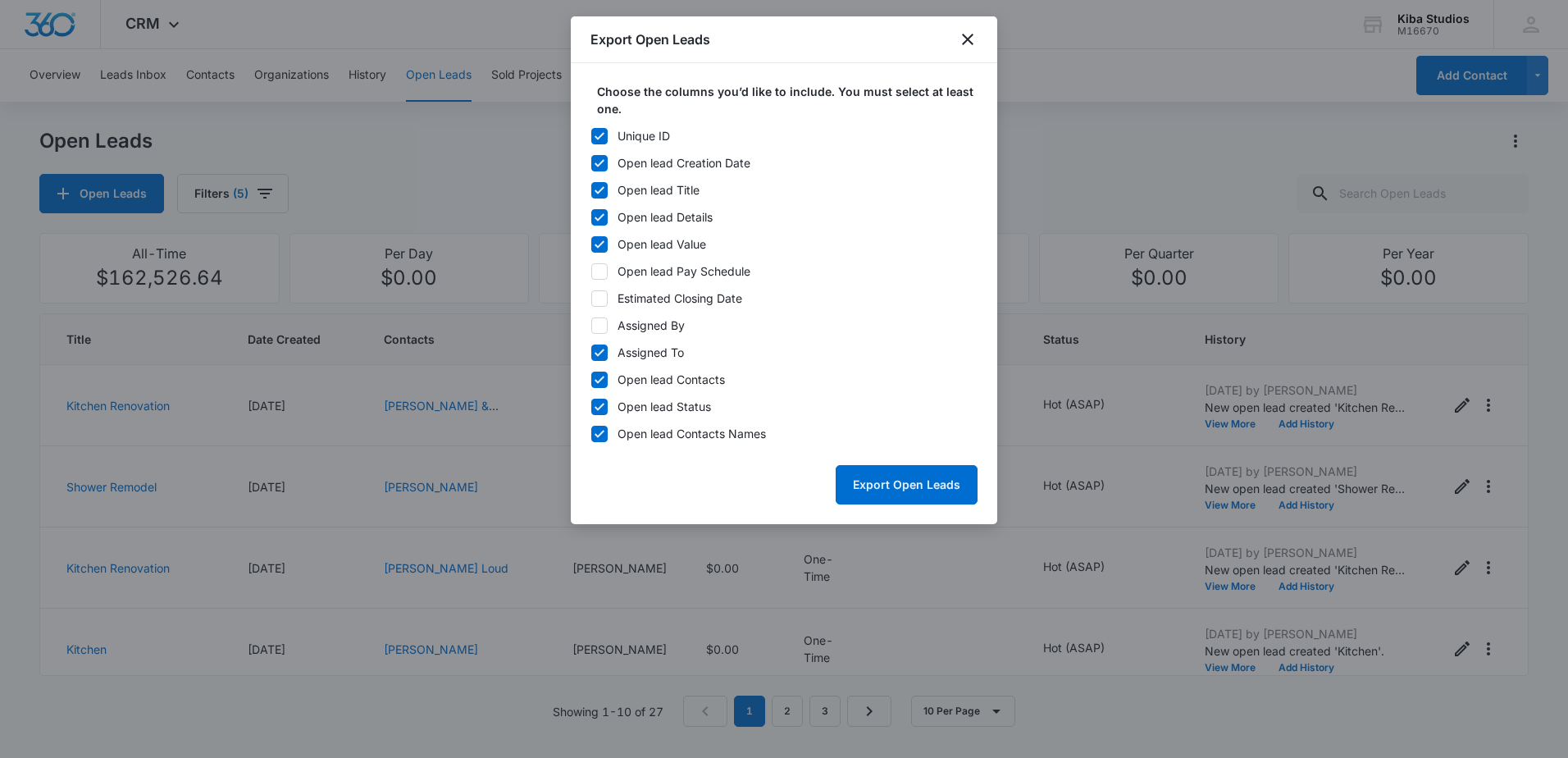
click at [592, 136] on input "Unique ID" at bounding box center [591, 135] width 1 height 1
checkbox input "false"
click at [606, 380] on icon at bounding box center [600, 379] width 15 height 15
click at [592, 379] on input "Open lead Contacts" at bounding box center [591, 379] width 1 height 1
checkbox input "false"
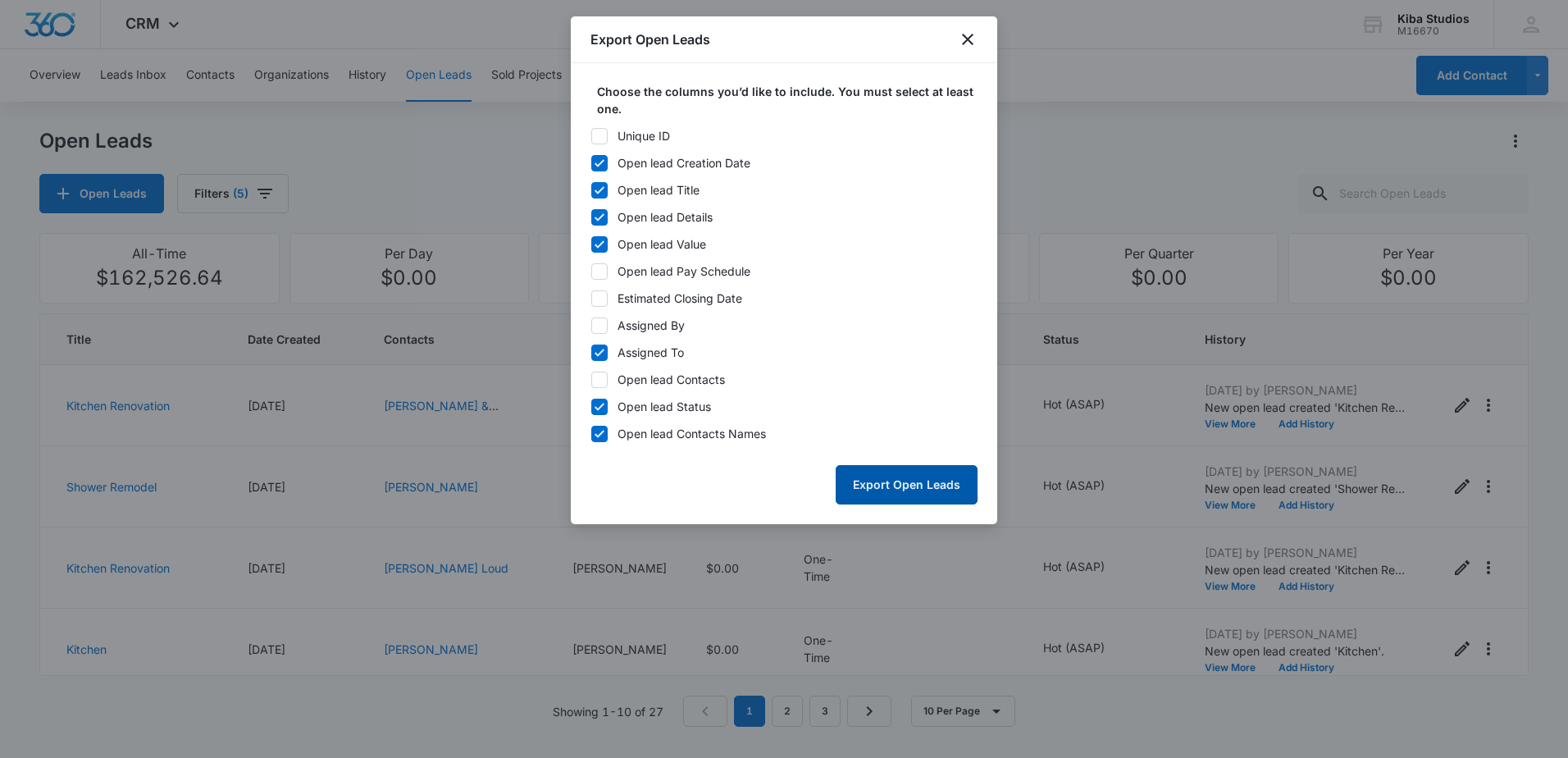
click at [922, 482] on button "Export Open Leads" at bounding box center [906, 485] width 142 height 39
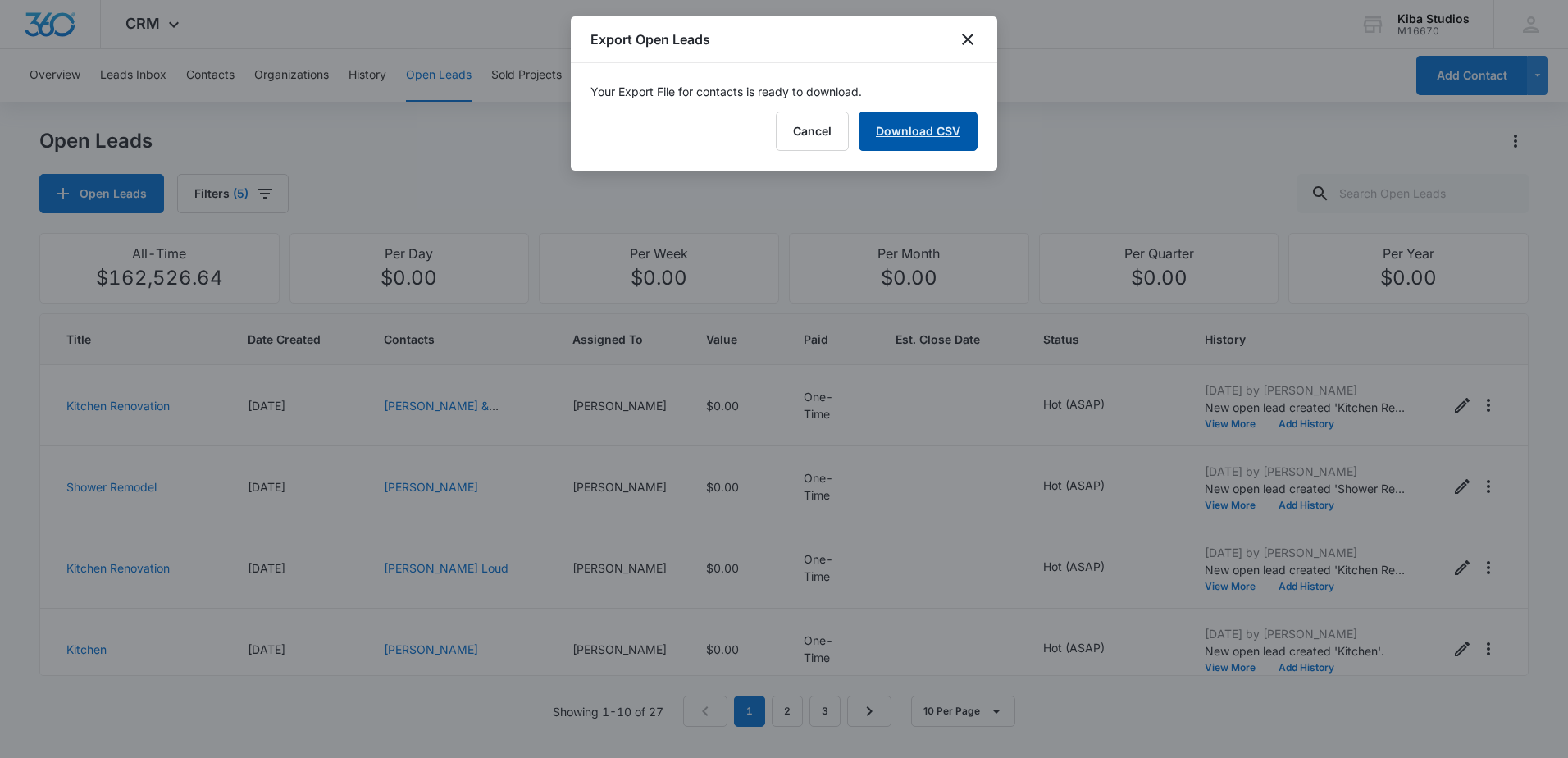
click at [923, 133] on link "Download CSV" at bounding box center [918, 131] width 119 height 39
click at [964, 36] on icon "close" at bounding box center [967, 39] width 12 height 12
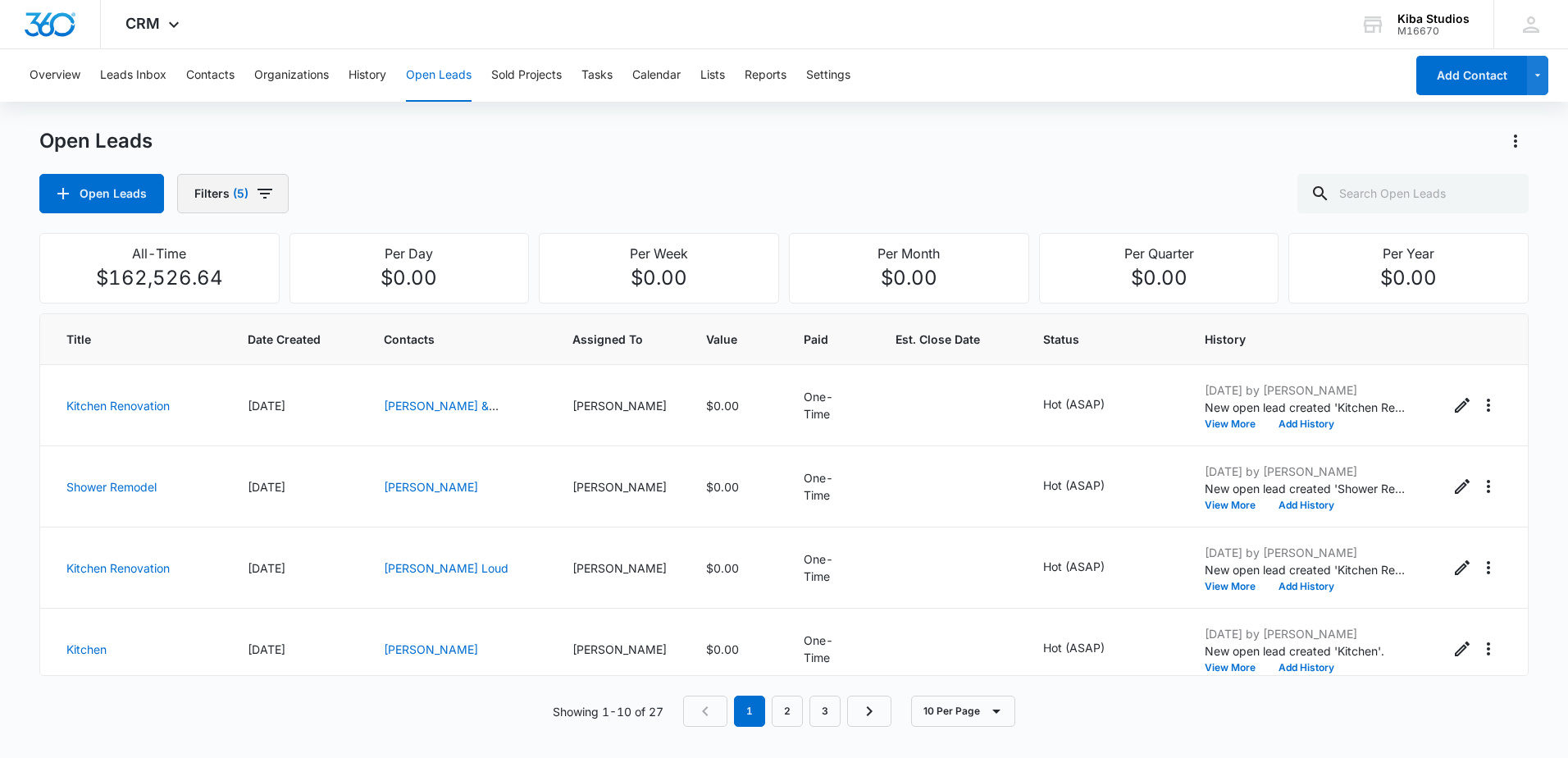
click at [256, 199] on icon "button" at bounding box center [265, 194] width 20 height 20
click at [291, 298] on icon "Clear" at bounding box center [293, 296] width 11 height 11
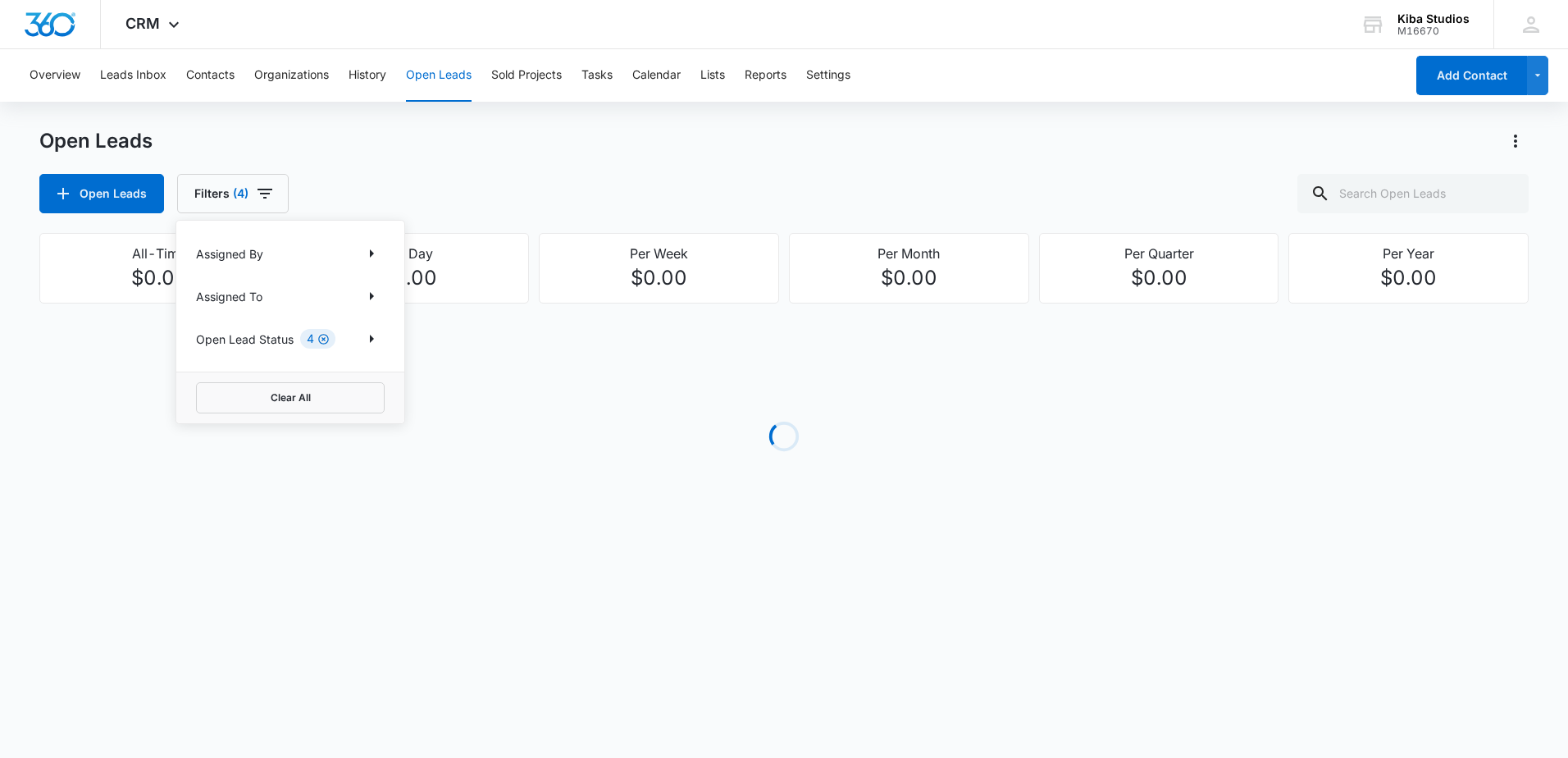
click at [325, 338] on icon "Clear" at bounding box center [323, 338] width 12 height 12
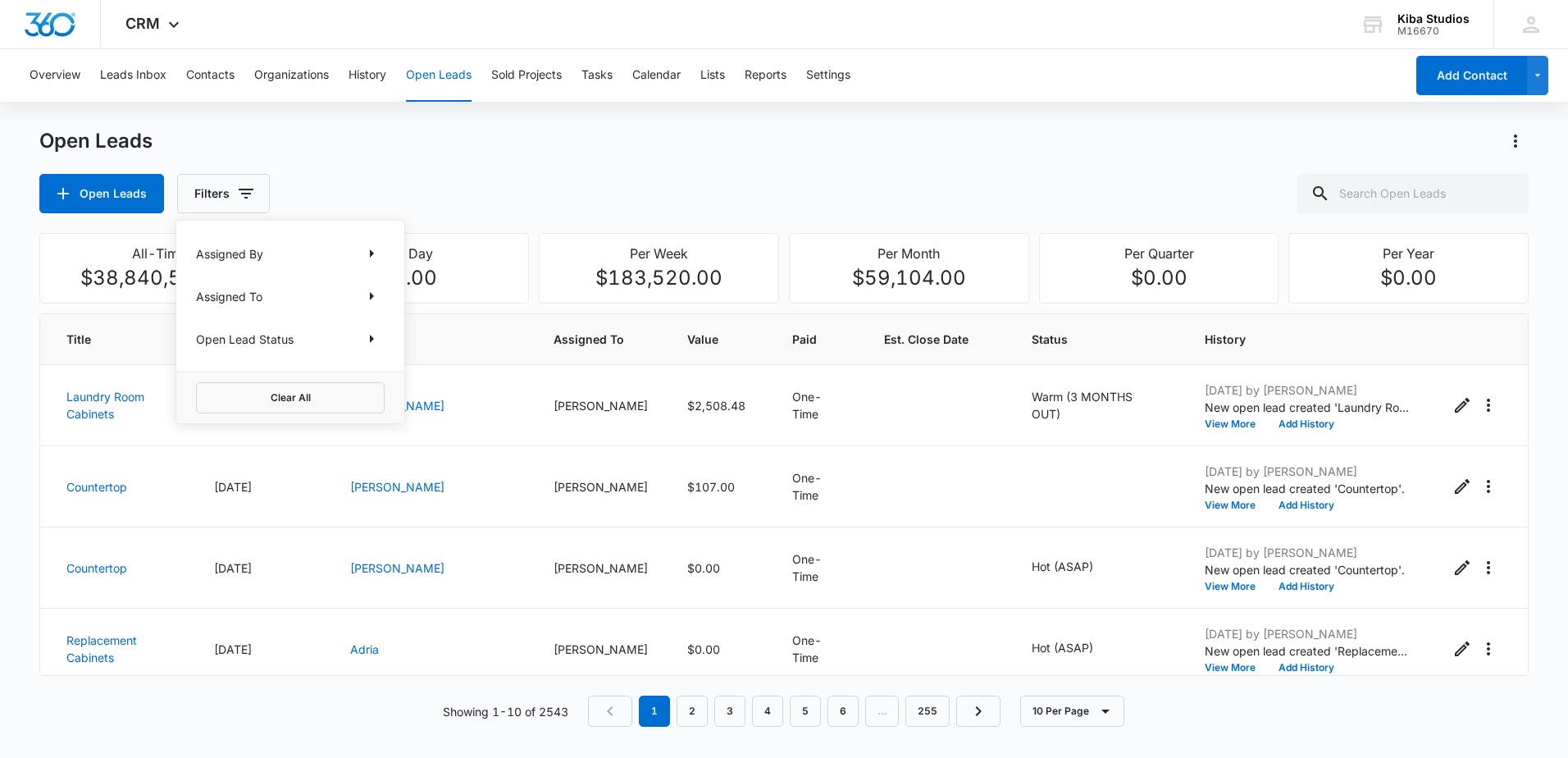
click at [447, 139] on div "Open Leads" at bounding box center [784, 141] width 1489 height 27
click at [334, 123] on div "Overview Leads Inbox Contacts Organizations History Open Leads Sold Projects Ta…" at bounding box center [784, 398] width 1568 height 697
